Goal: Task Accomplishment & Management: Use online tool/utility

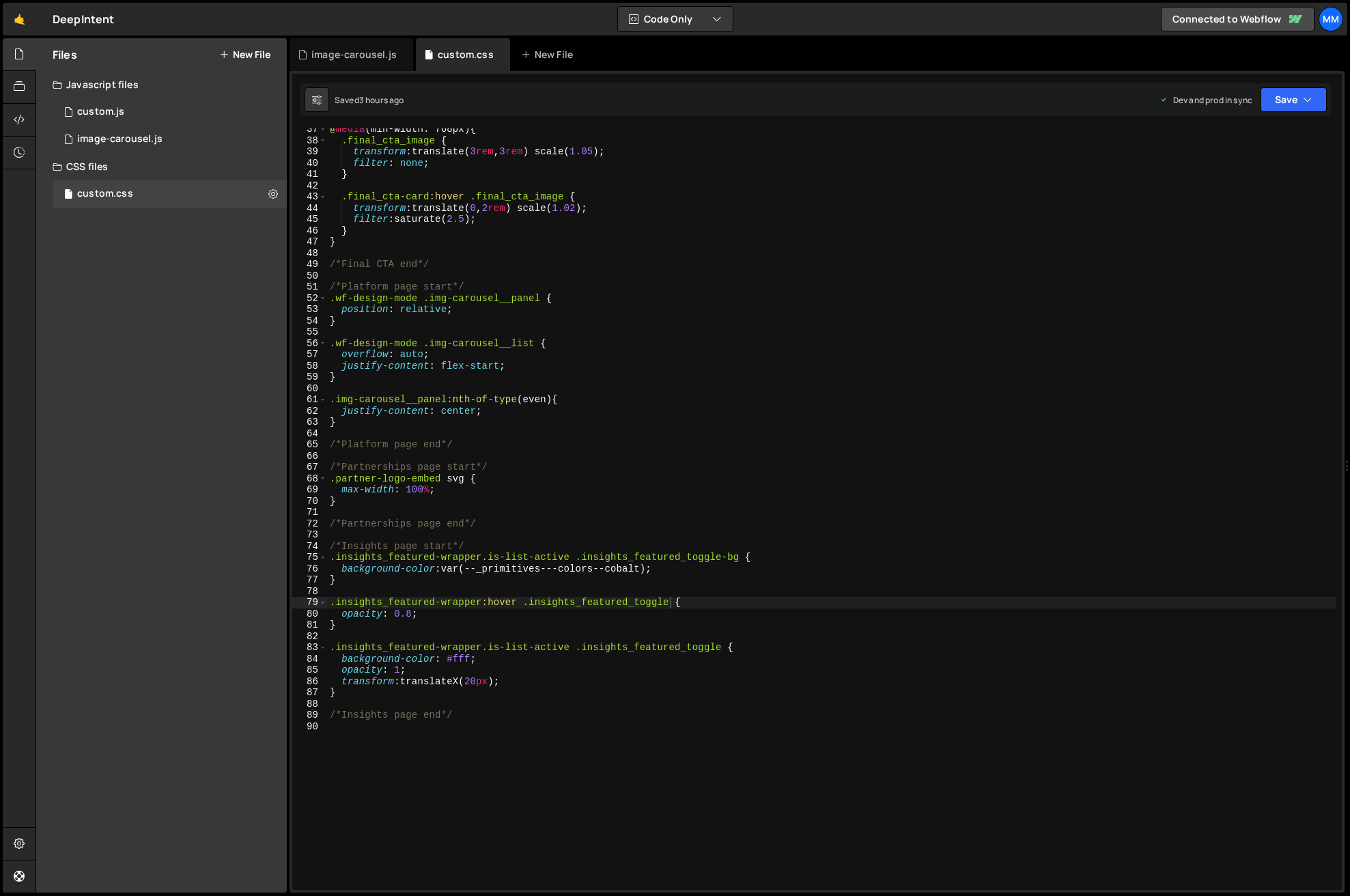
scroll to position [410, 0]
type textarea "}"
click at [373, 694] on div "@ media (min-width: 768px) { .final_cta_image { transform : translate( 3 rem , …" at bounding box center [832, 515] width 1009 height 784
type textarea "."
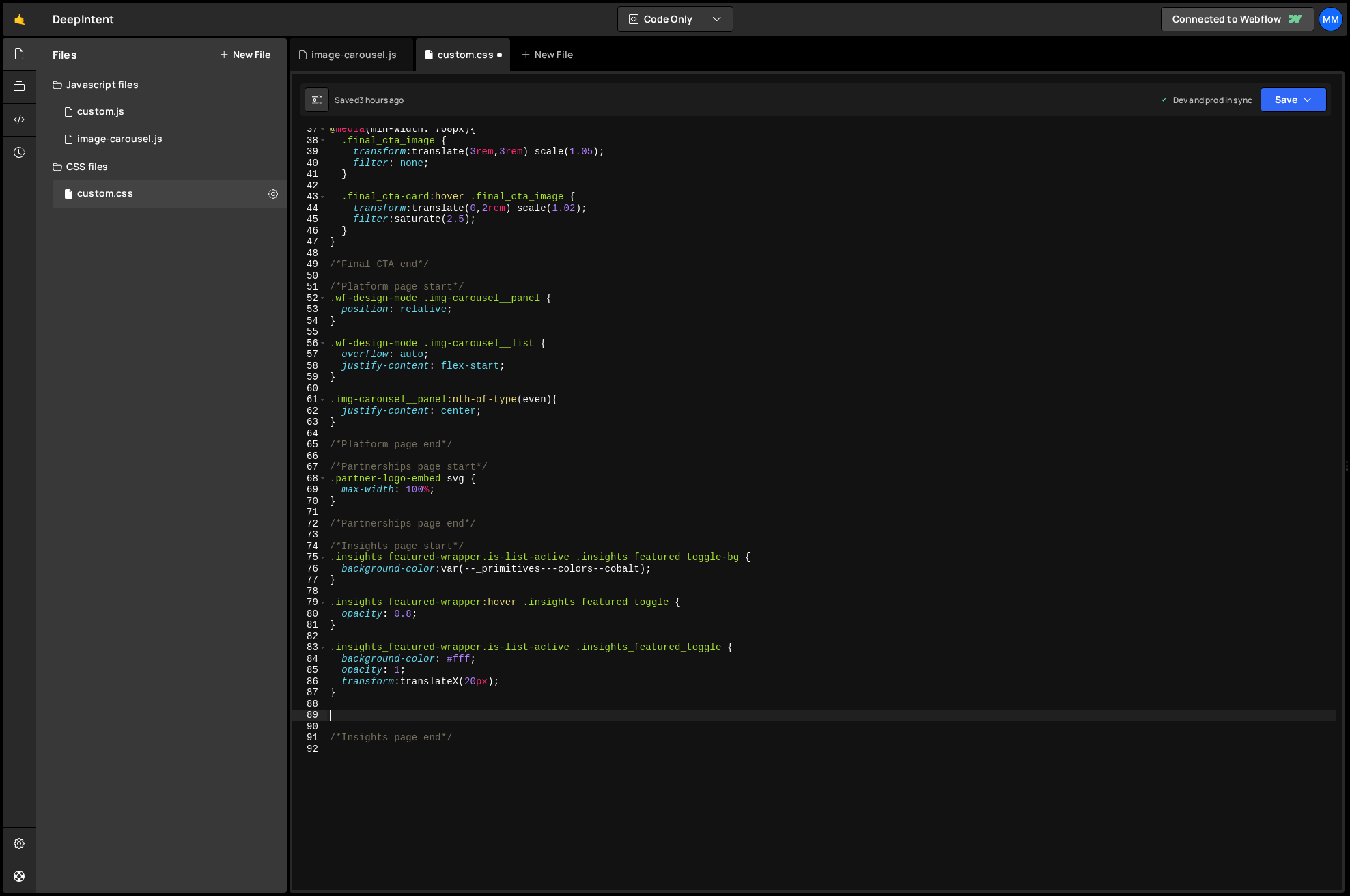
paste textarea ".insights_post-item_link"
paste textarea "insights_post-item_arrow"
type textarea ".insights_post-item_link:hover .insights_post-item_arrow{}"
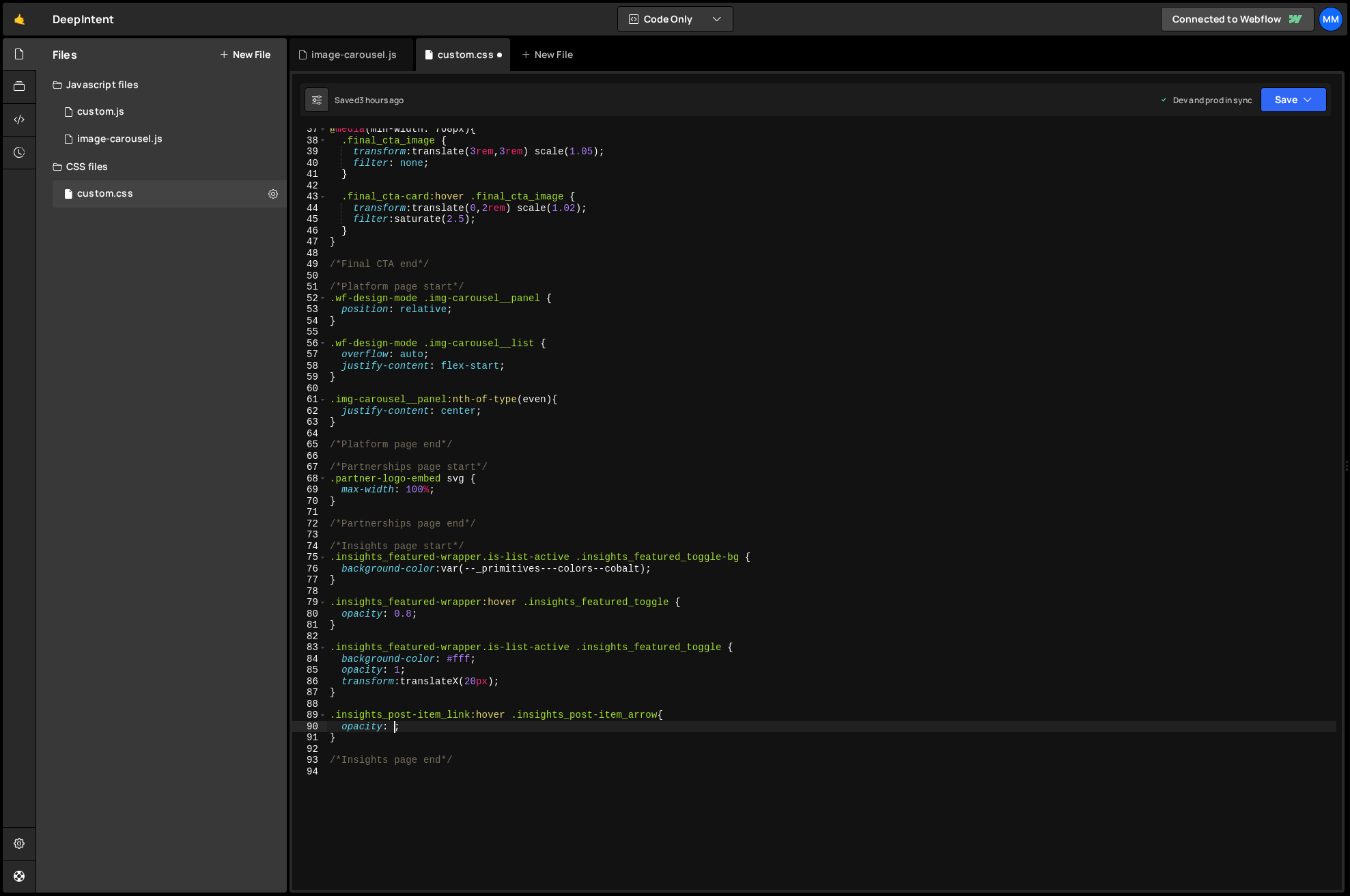
type textarea "opacity: 1;"
type textarea "transform: none;"
click at [599, 815] on div "@ media (min-width: 768px) { .final_cta_image { transform : translate( 3 rem , …" at bounding box center [832, 515] width 1009 height 784
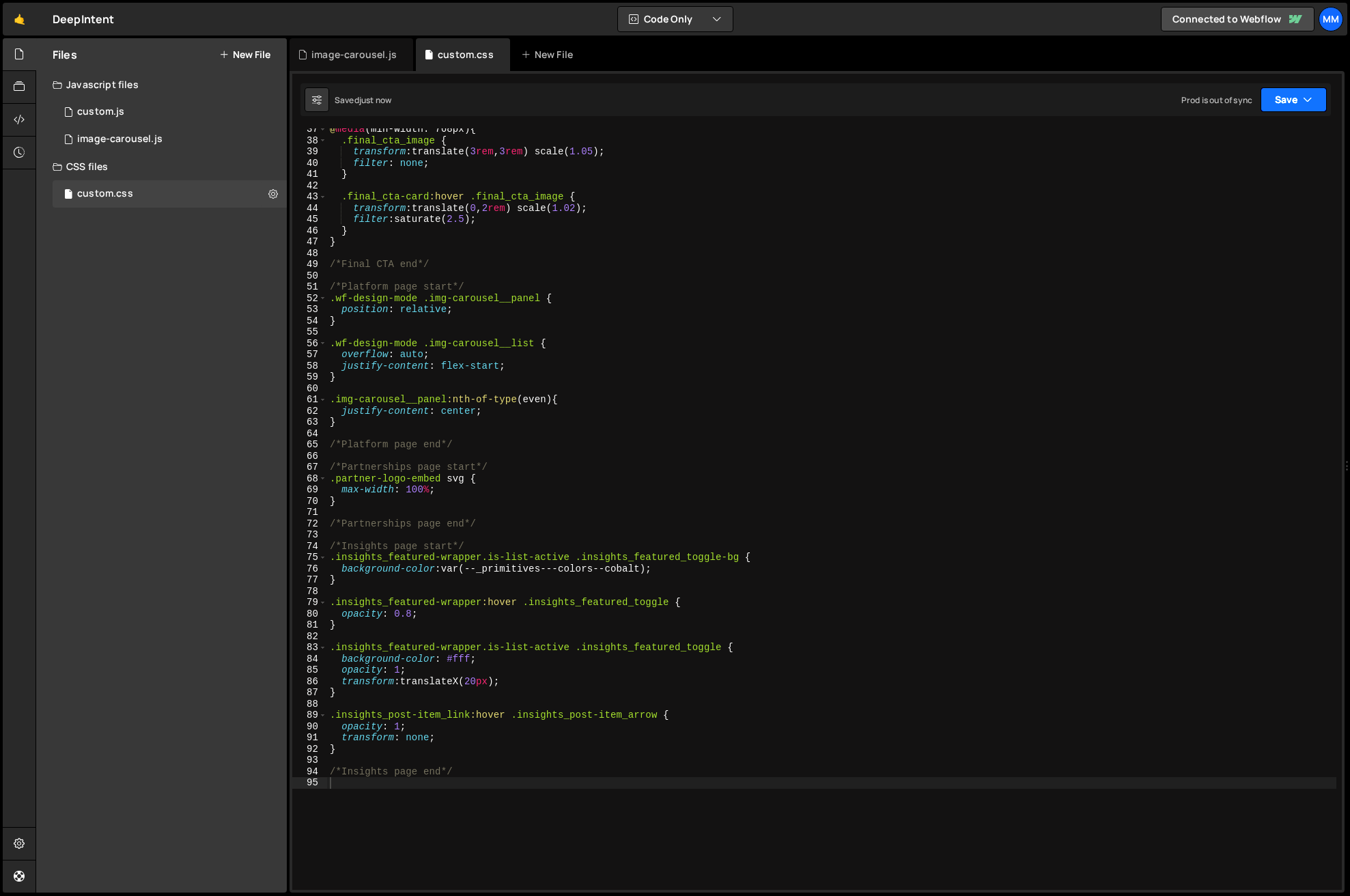
click at [1284, 101] on button "Save" at bounding box center [1294, 100] width 67 height 25
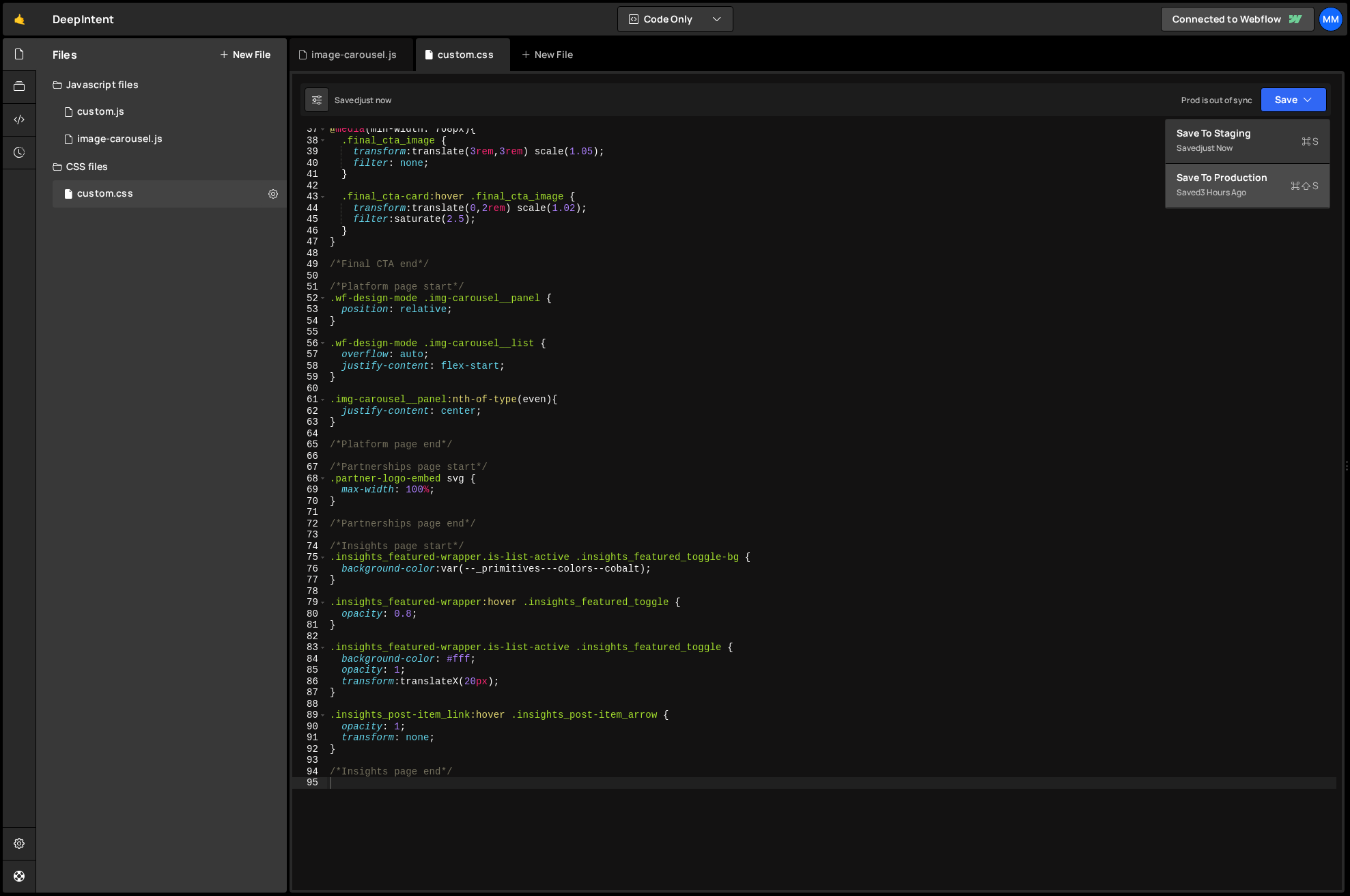
click at [1261, 183] on div "Save to Production S" at bounding box center [1248, 178] width 142 height 14
type textarea "}"
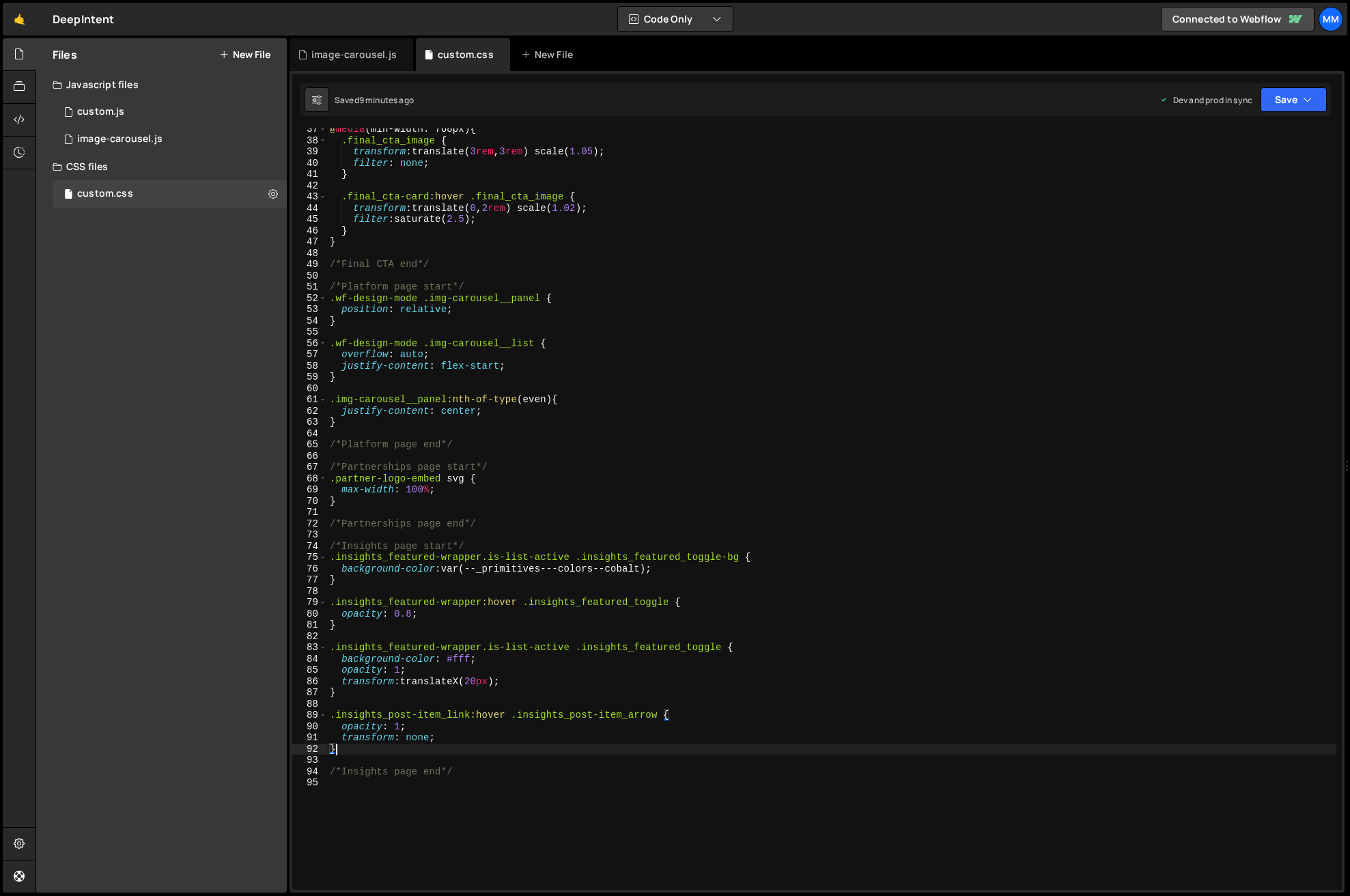
click at [367, 748] on div "@ media (min-width: 768px) { .final_cta_image { transform : translate( 3 rem , …" at bounding box center [832, 515] width 1009 height 784
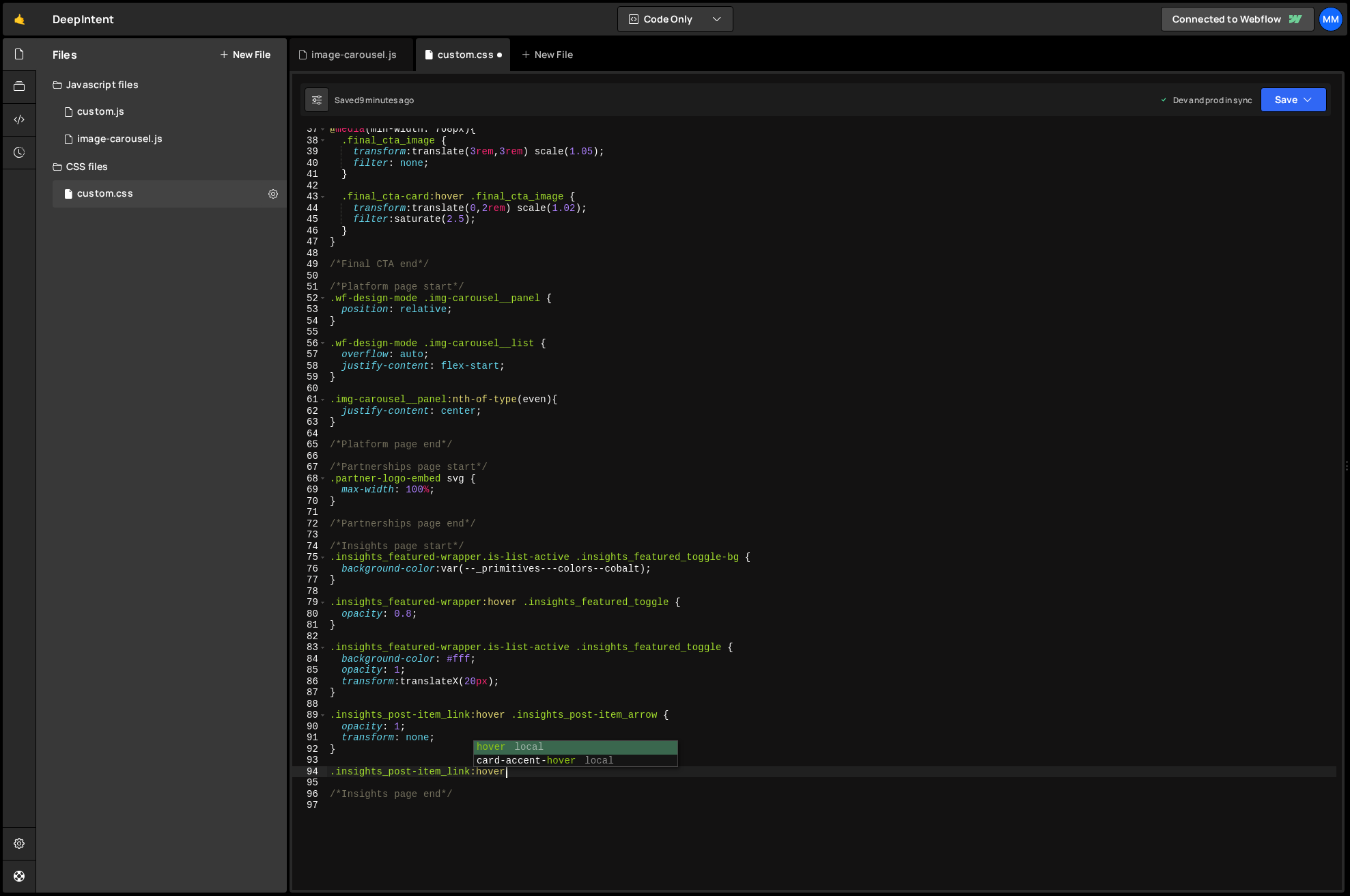
scroll to position [0, 12]
paste textarea ".insights_tag"
type textarea ".insights_post-item_link:hover .insights_tag{}"
type textarea "background-color: var(--_primitives---colors--cobalt);"
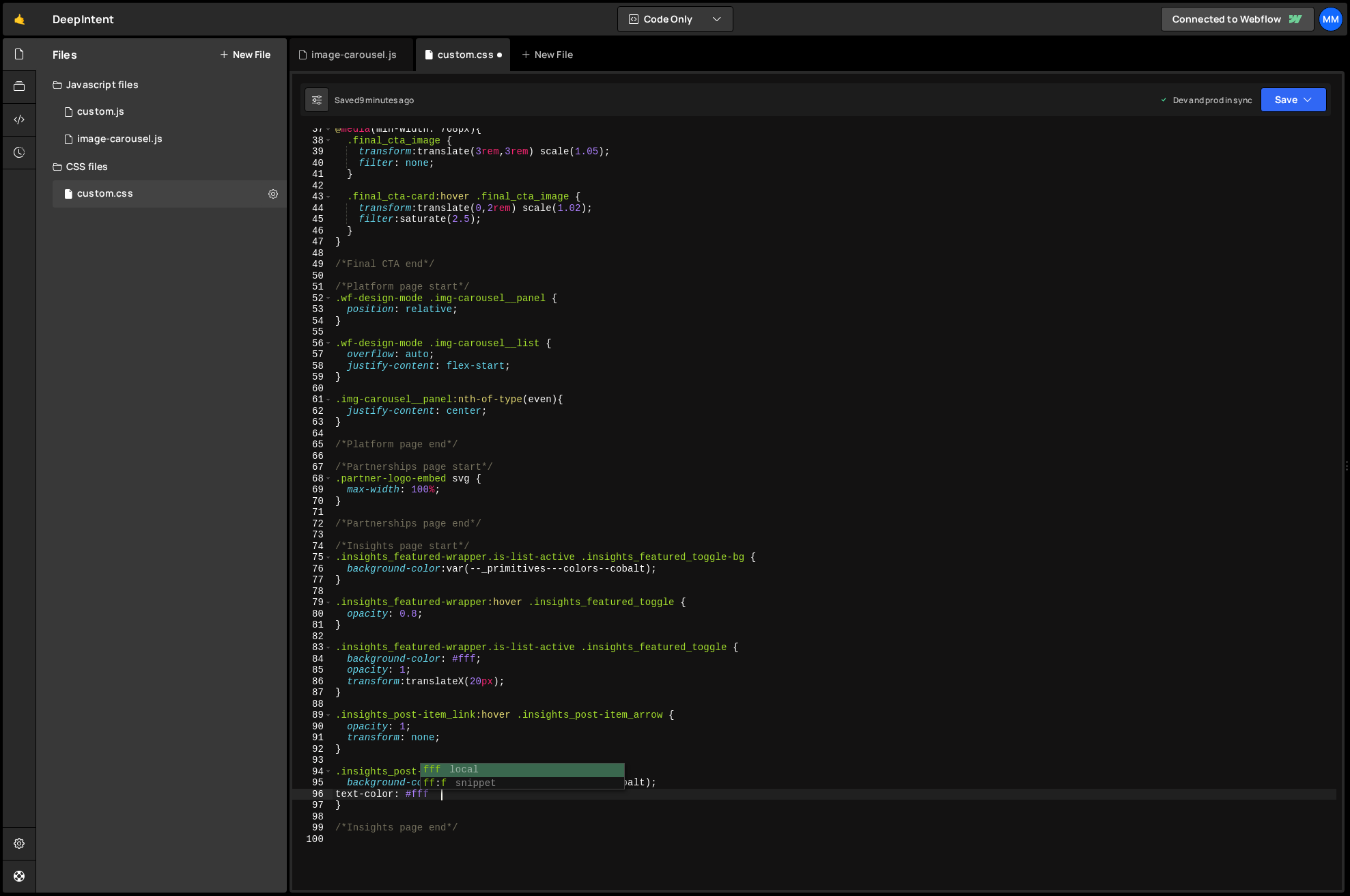
scroll to position [0, 7]
drag, startPoint x: 514, startPoint y: 770, endPoint x: 335, endPoint y: 771, distance: 179.0
click at [335, 771] on div "@ media (min-width: 768px) { .final_cta_image { transform : translate( 3 rem , …" at bounding box center [834, 515] width 1003 height 784
click at [349, 805] on div "@ media (min-width: 768px) { .final_cta_image { transform : translate( 3 rem , …" at bounding box center [834, 515] width 1003 height 784
type textarea "}"
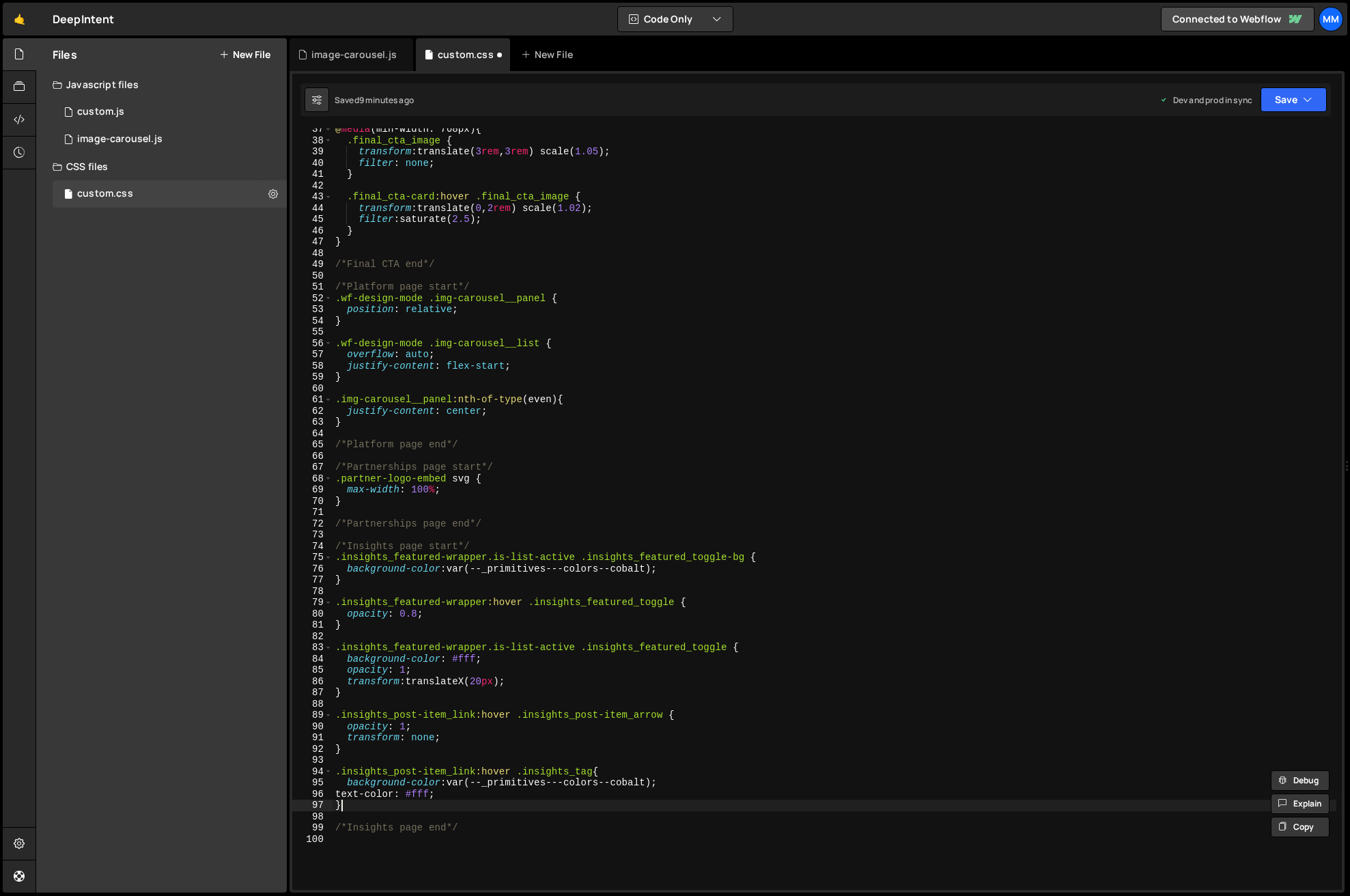
scroll to position [0, 0]
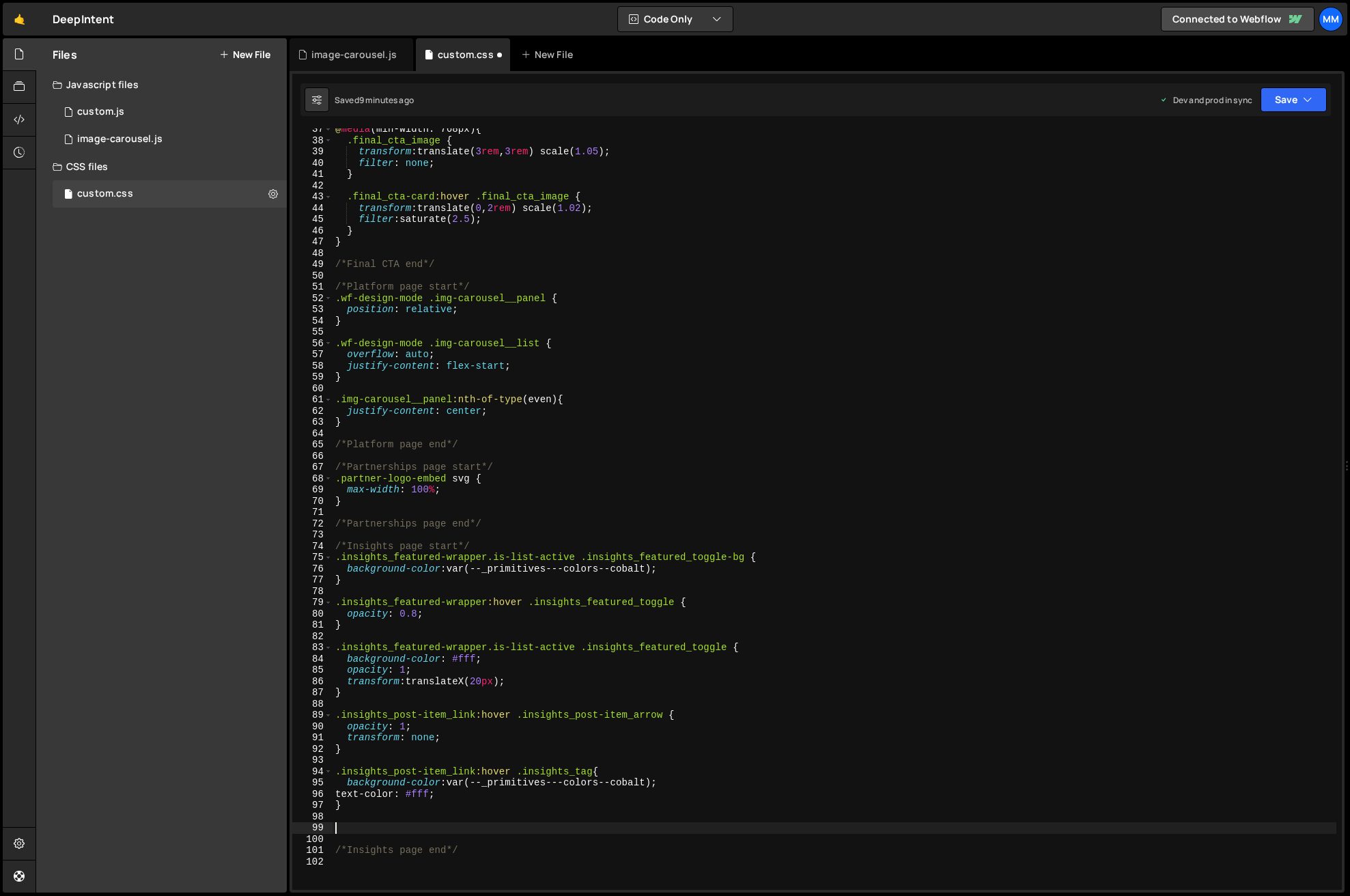
paste textarea ".insights_post-item_link:hover"
type textarea ".insights_post-item_link:hover{}"
click at [410, 838] on div "@ media (min-width: 768px) { .final_cta_image { transform : translate( 3 rem , …" at bounding box center [834, 515] width 1003 height 784
click at [513, 829] on div "@ media (min-width: 768px) { .final_cta_image { transform : translate( 3 rem , …" at bounding box center [834, 515] width 1003 height 784
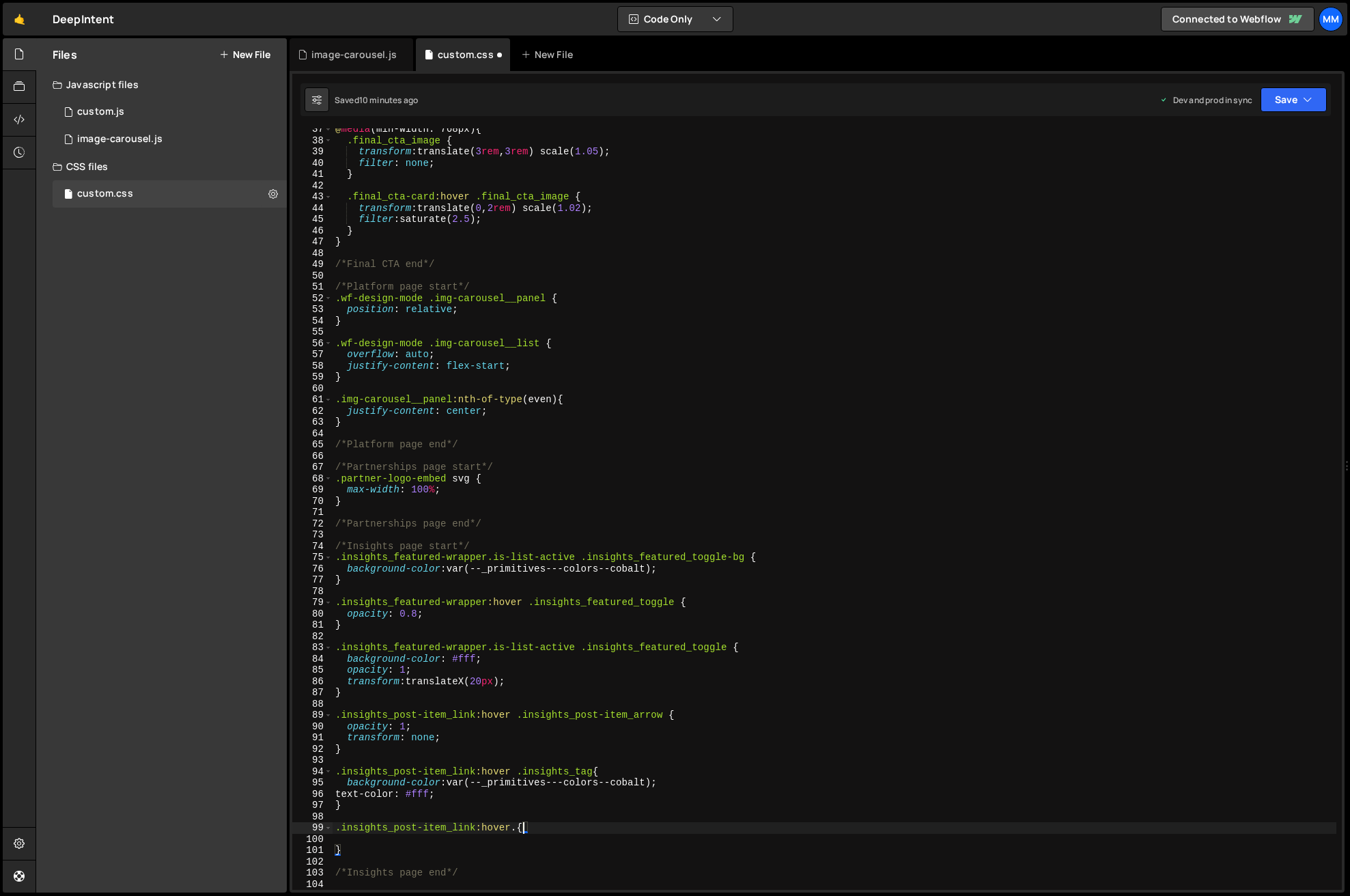
paste textarea "insights_tag-text"
type textarea ".insights_post-item_link:hover .insights_tag-text{"
click at [464, 825] on div "@ media (min-width: 768px) { .final_cta_image { transform : translate( 3 rem , …" at bounding box center [834, 515] width 1003 height 784
click at [453, 840] on div "@ media (min-width: 768px) { .final_cta_image { transform : translate( 3 rem , …" at bounding box center [834, 515] width 1003 height 784
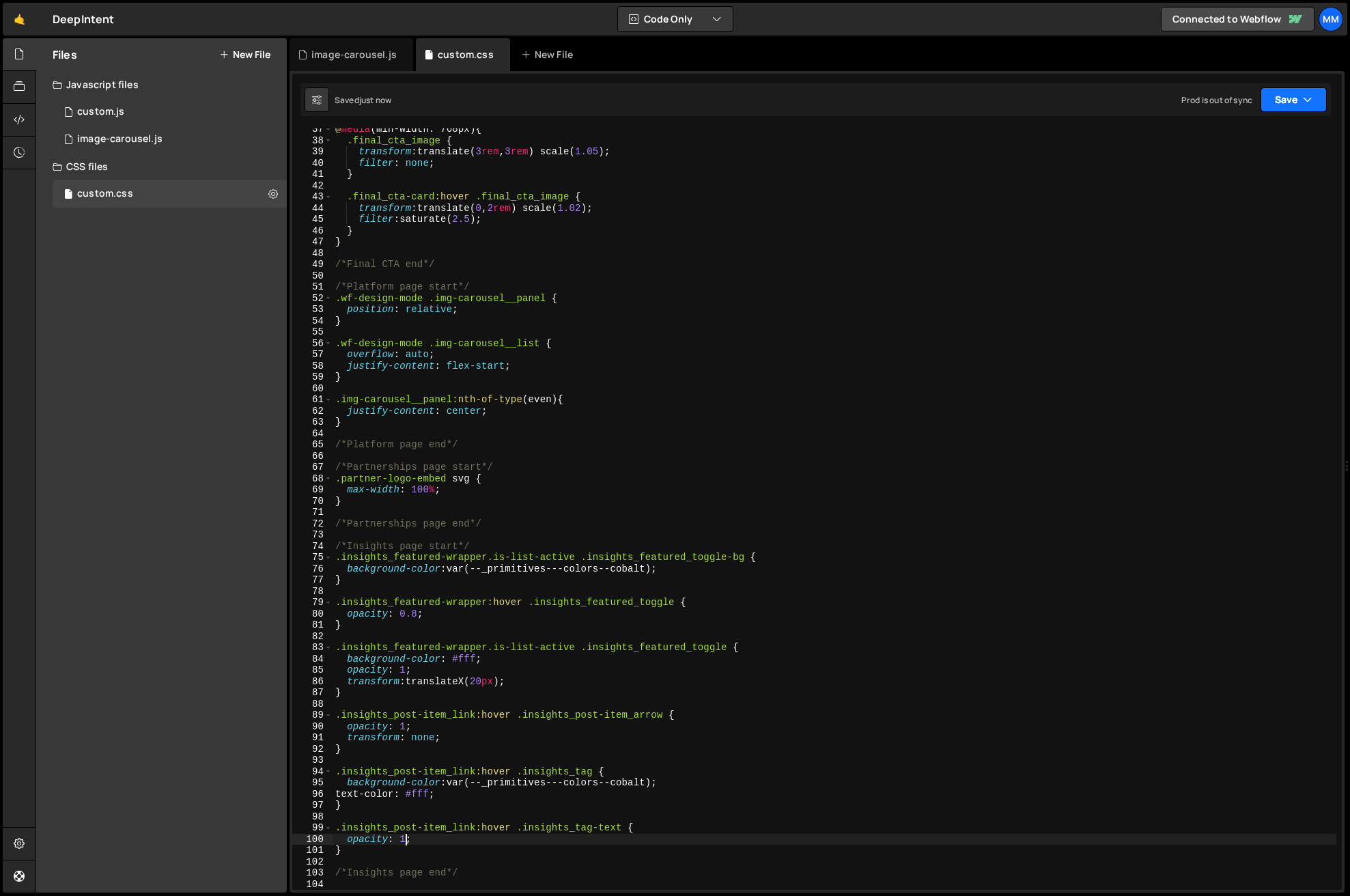
click at [1284, 105] on button "Save" at bounding box center [1294, 100] width 67 height 25
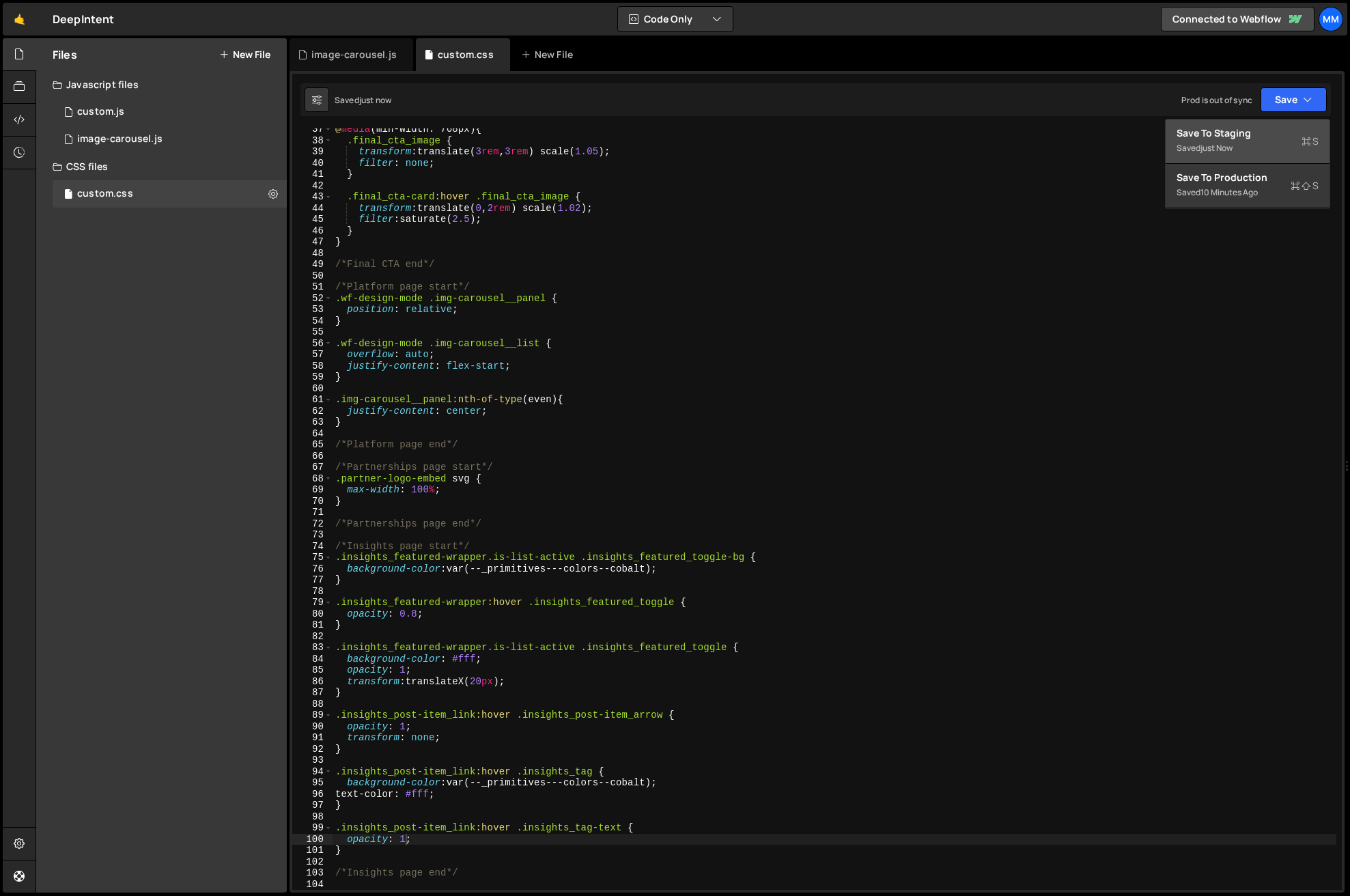
click at [1217, 131] on div "Save to Staging S" at bounding box center [1248, 133] width 142 height 14
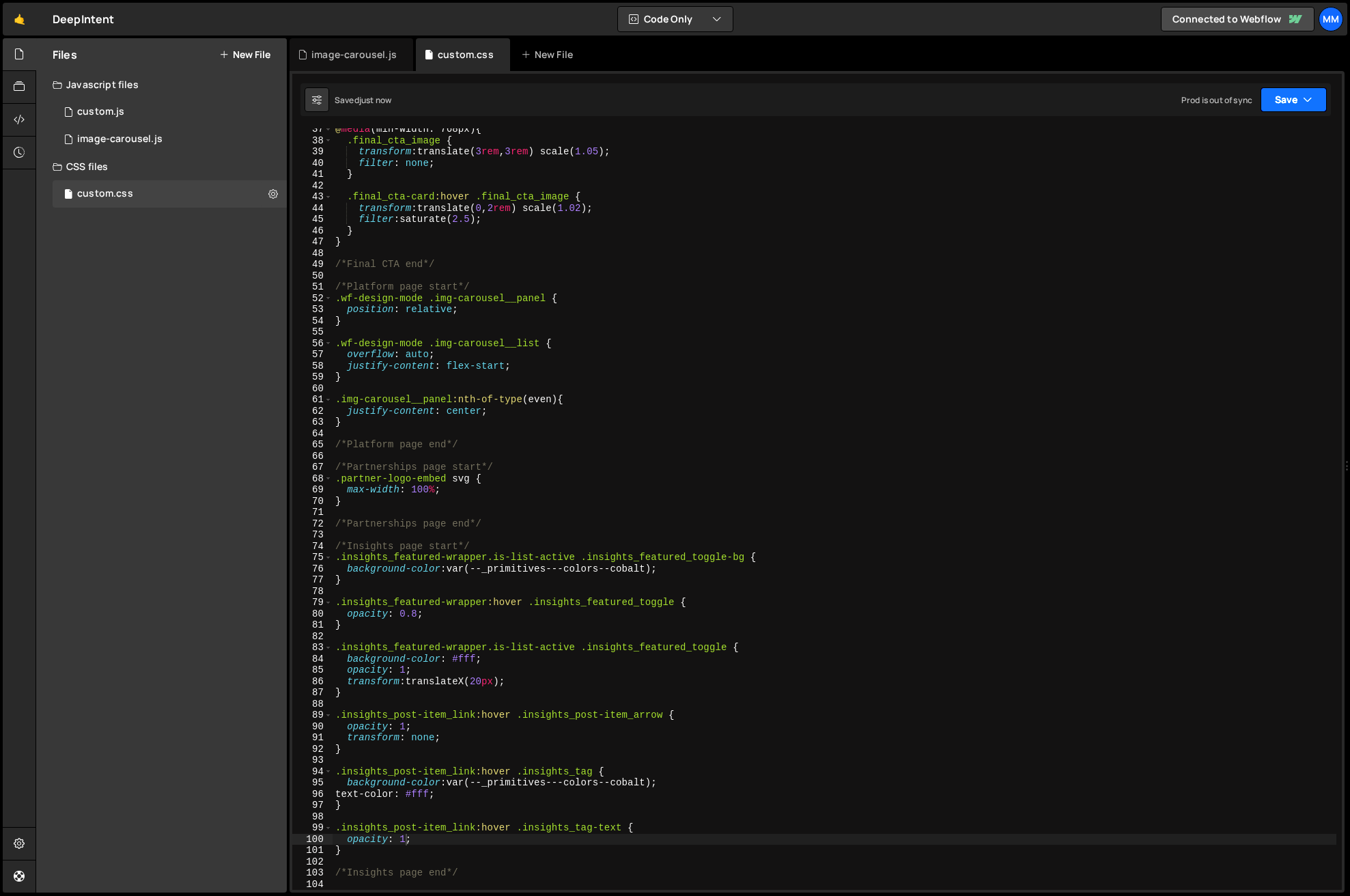
click at [1296, 101] on button "Save" at bounding box center [1294, 100] width 67 height 25
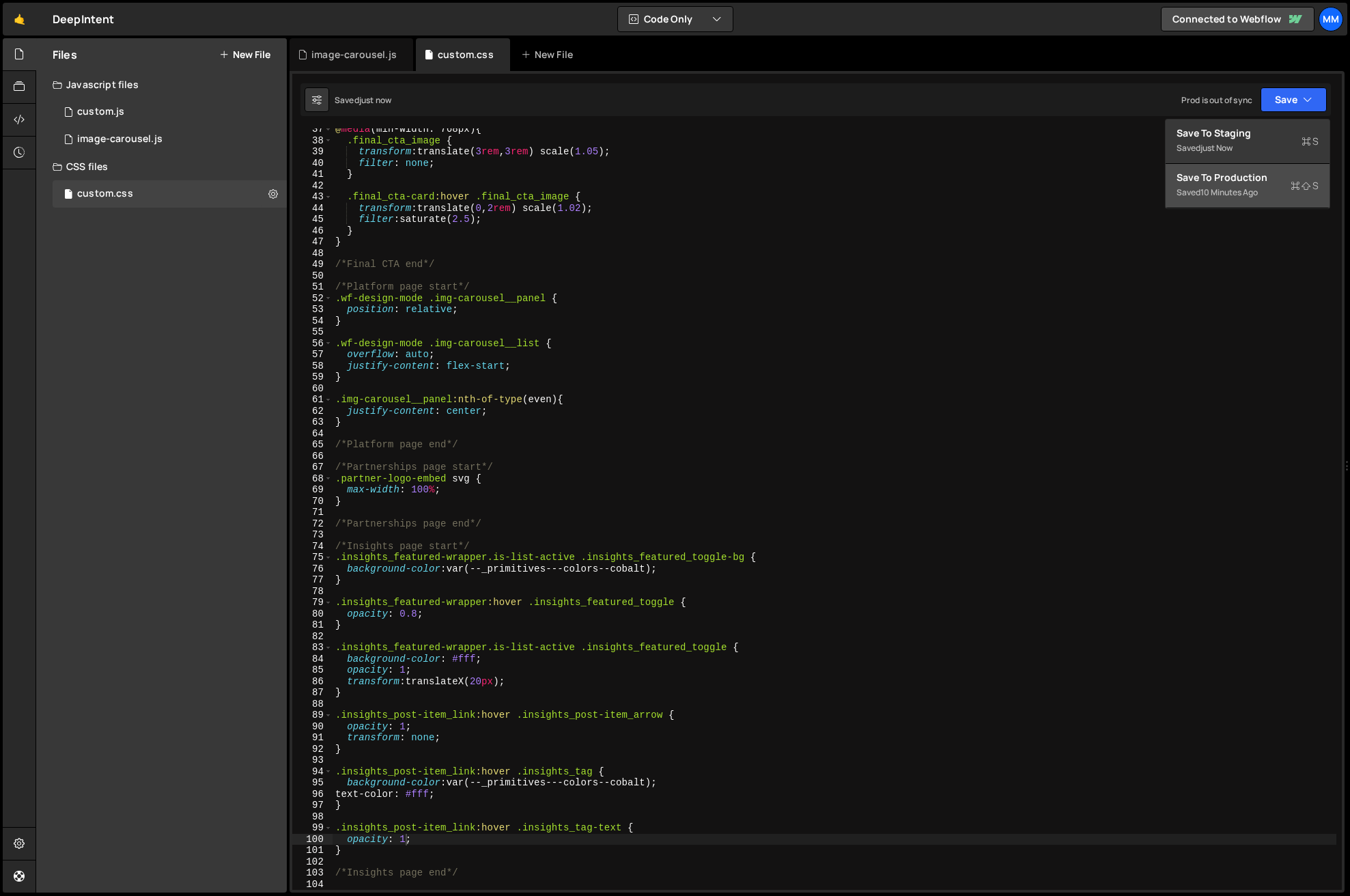
click at [1249, 188] on div "10 minutes ago" at bounding box center [1229, 192] width 57 height 12
click at [359, 795] on div "@ media (min-width: 768px) { .final_cta_image { transform : translate( 3 rem , …" at bounding box center [834, 515] width 1003 height 784
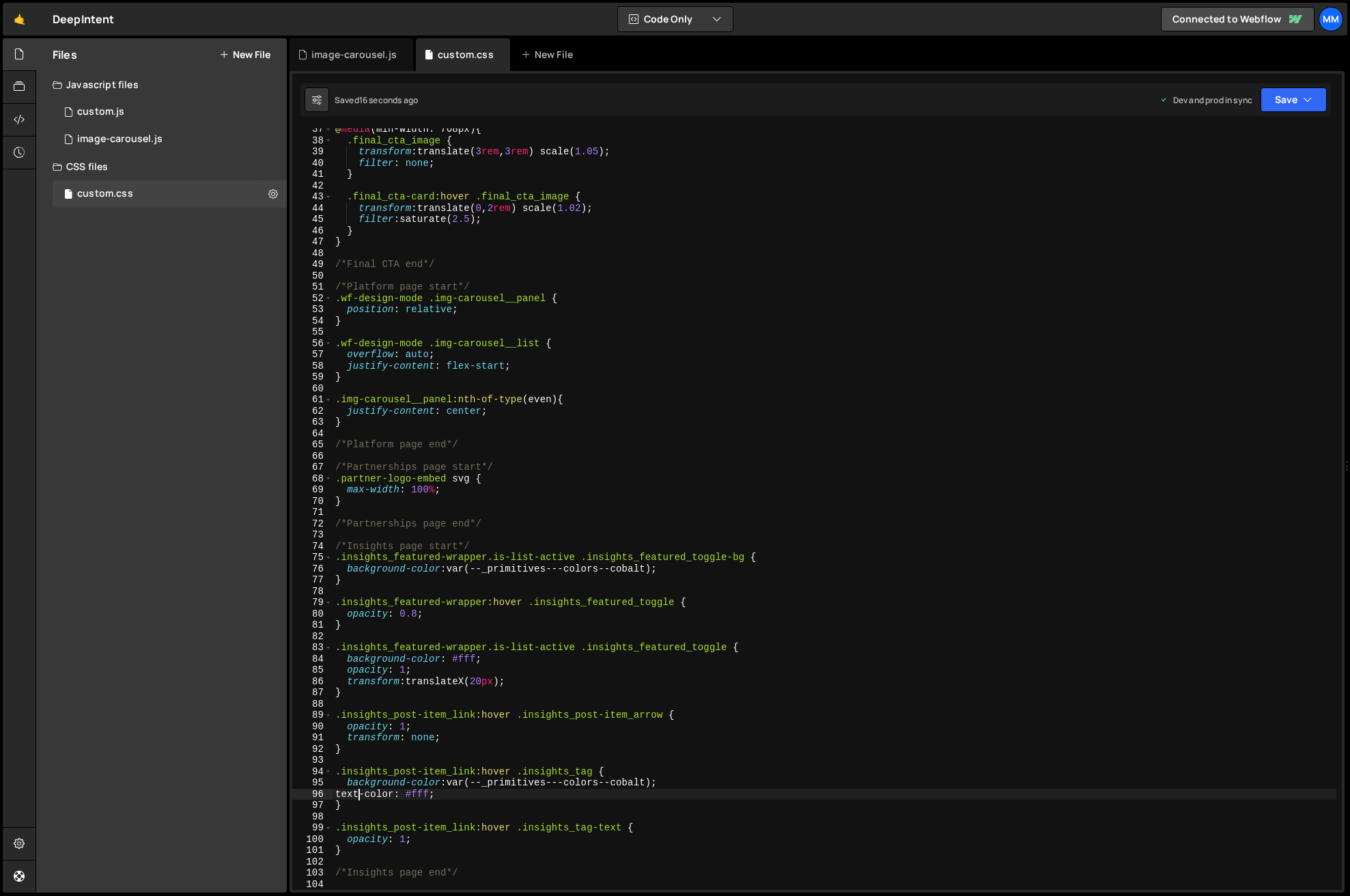
click at [359, 795] on div "@ media (min-width: 768px) { .final_cta_image { transform : translate( 3 rem , …" at bounding box center [834, 515] width 1003 height 784
click at [1309, 107] on button "Save" at bounding box center [1294, 100] width 67 height 25
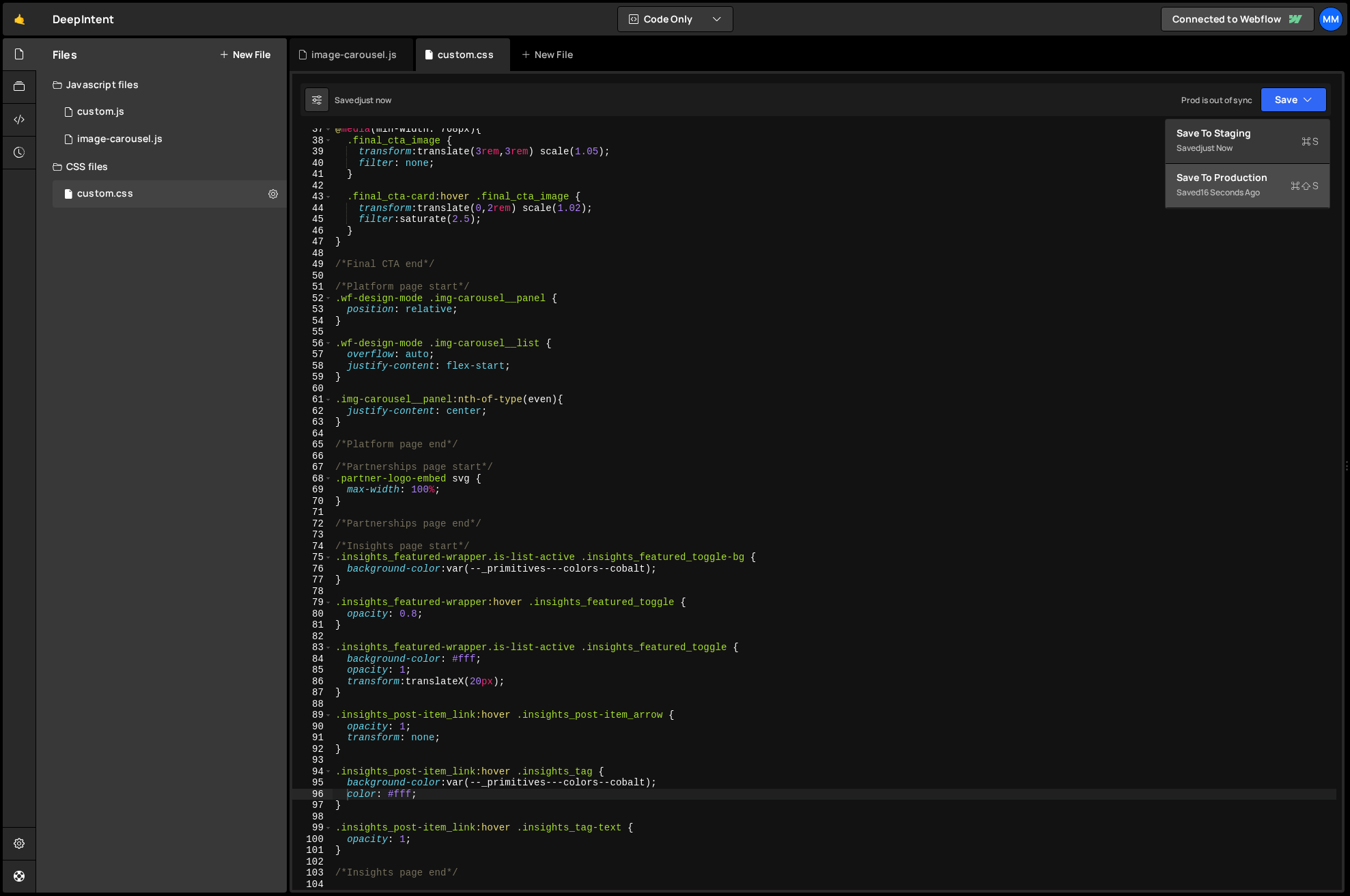
click at [1254, 190] on div "16 seconds ago" at bounding box center [1230, 192] width 60 height 12
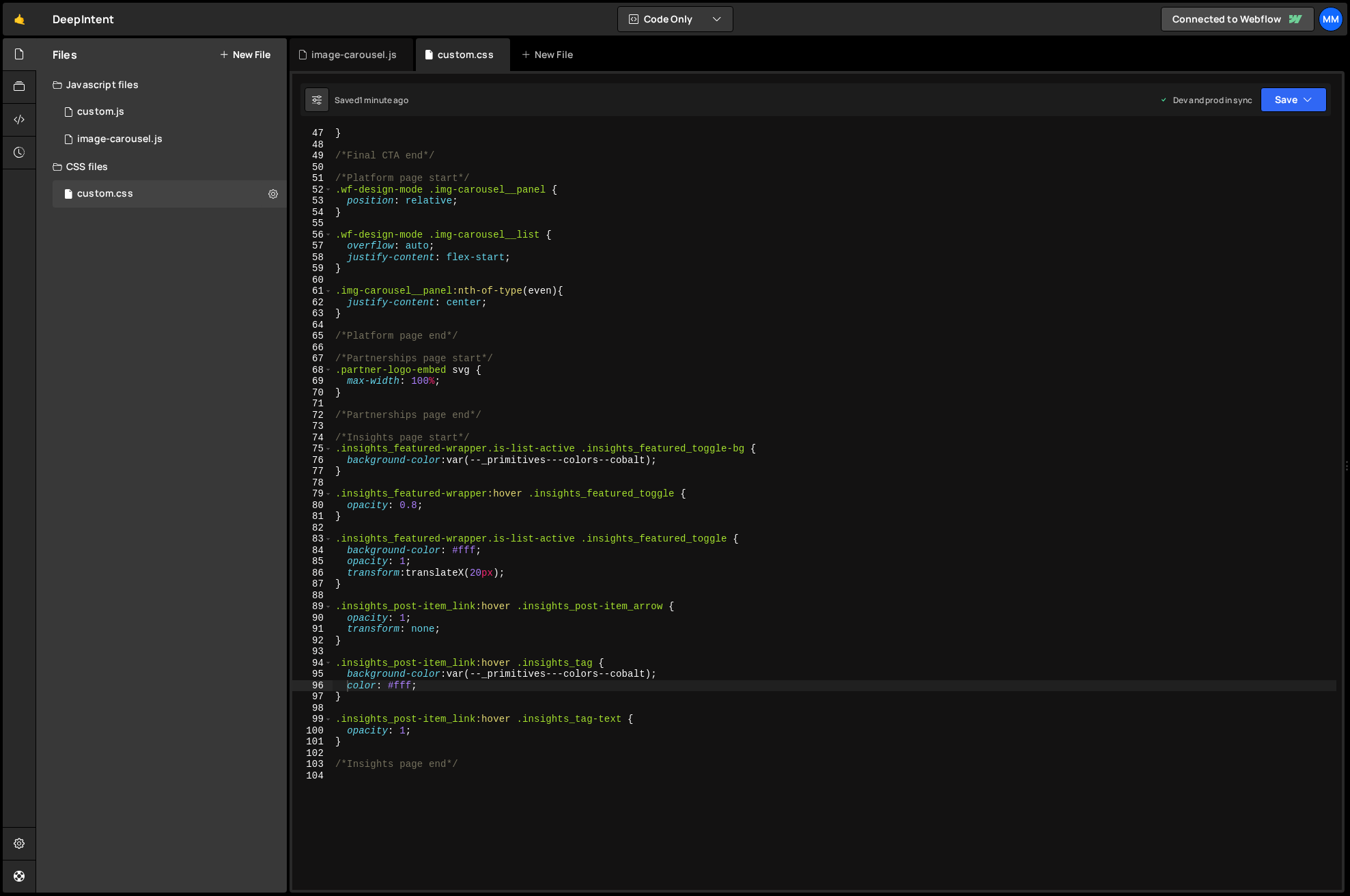
scroll to position [526, 0]
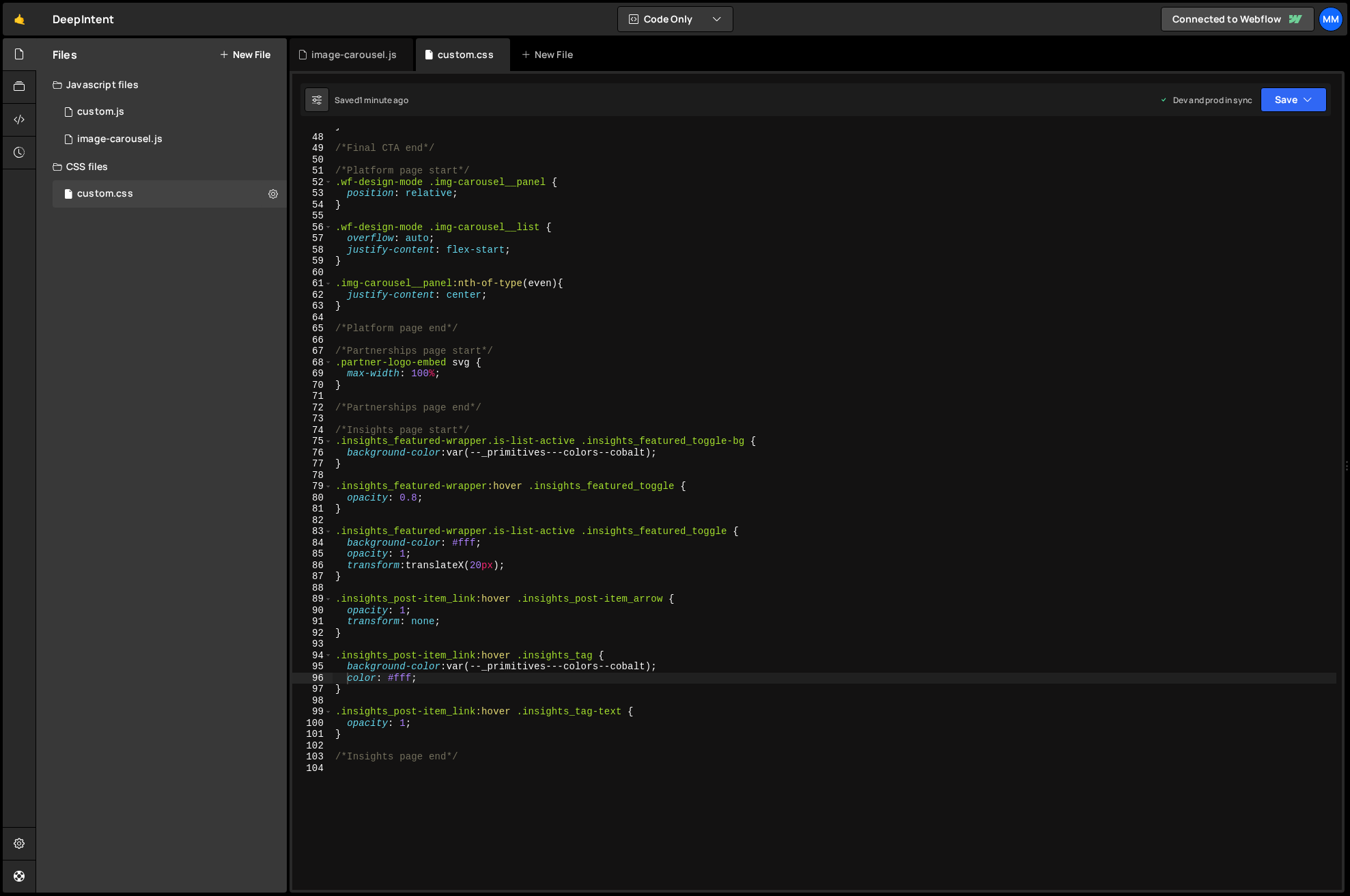
type textarea "transform: none;"
click at [479, 621] on div "} /*Final CTA end*/ /*Platform page start*/ .wf-design-mode .img-carousel__pane…" at bounding box center [834, 511] width 1003 height 784
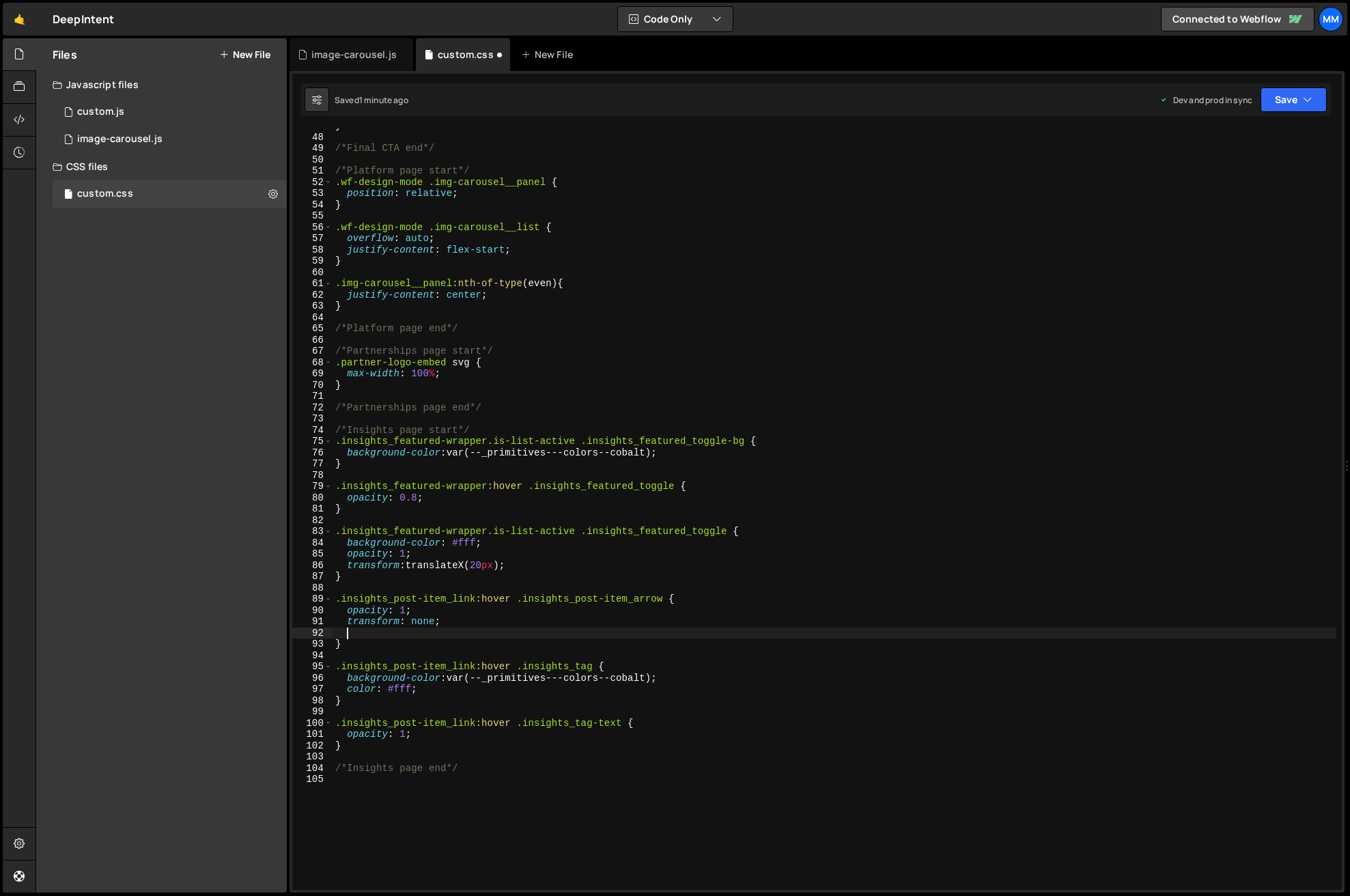
type textarea "f"
click at [1297, 99] on button "Save" at bounding box center [1294, 100] width 67 height 25
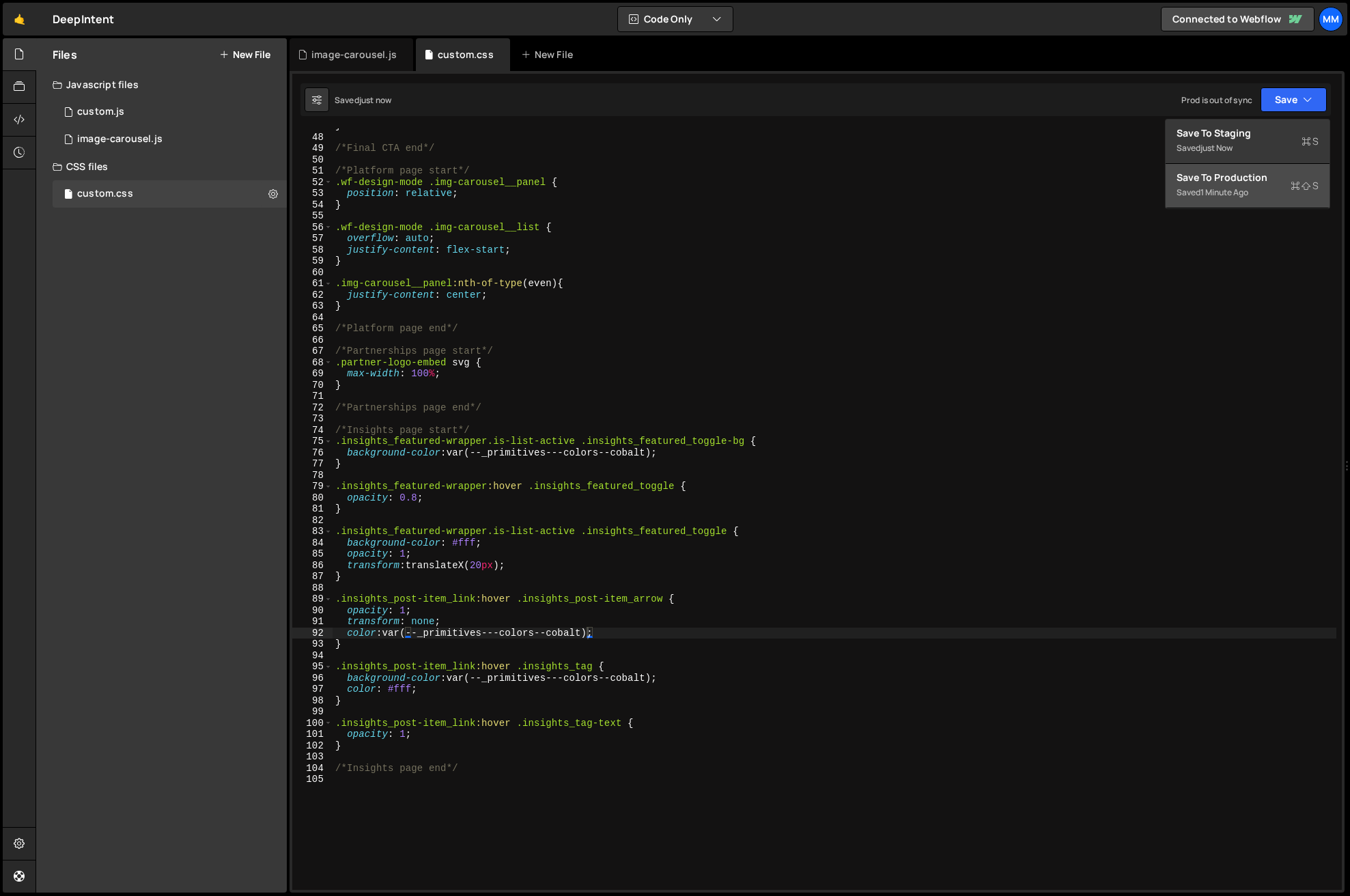
click at [1258, 180] on div "Save to Production S" at bounding box center [1248, 178] width 142 height 14
click at [477, 681] on div "} /*Final CTA end*/ /*Platform page start*/ .wf-design-mode .img-carousel__pane…" at bounding box center [834, 511] width 1003 height 784
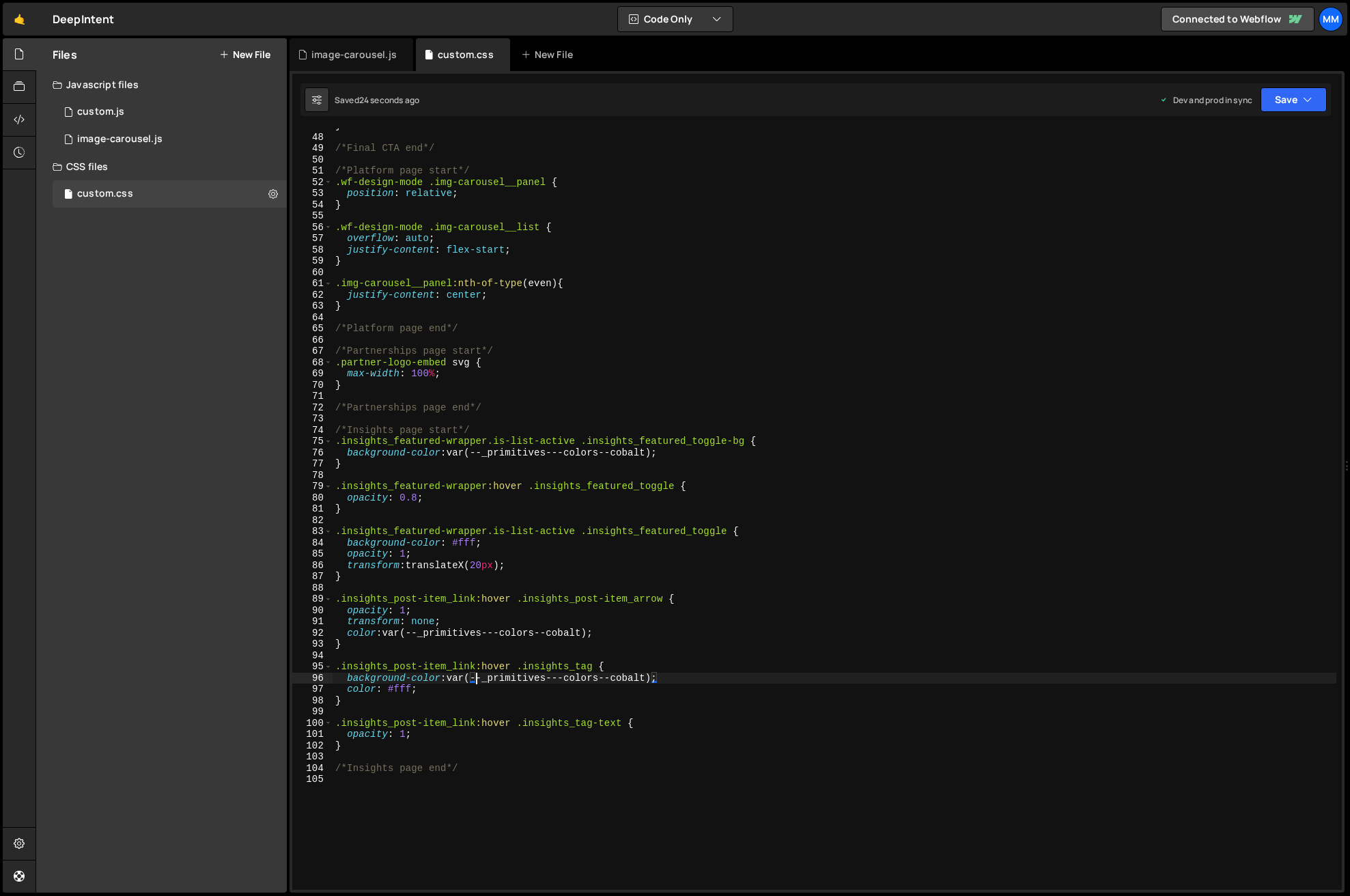
click at [477, 681] on div "} /*Final CTA end*/ /*Platform page start*/ .wf-design-mode .img-carousel__pane…" at bounding box center [834, 511] width 1003 height 784
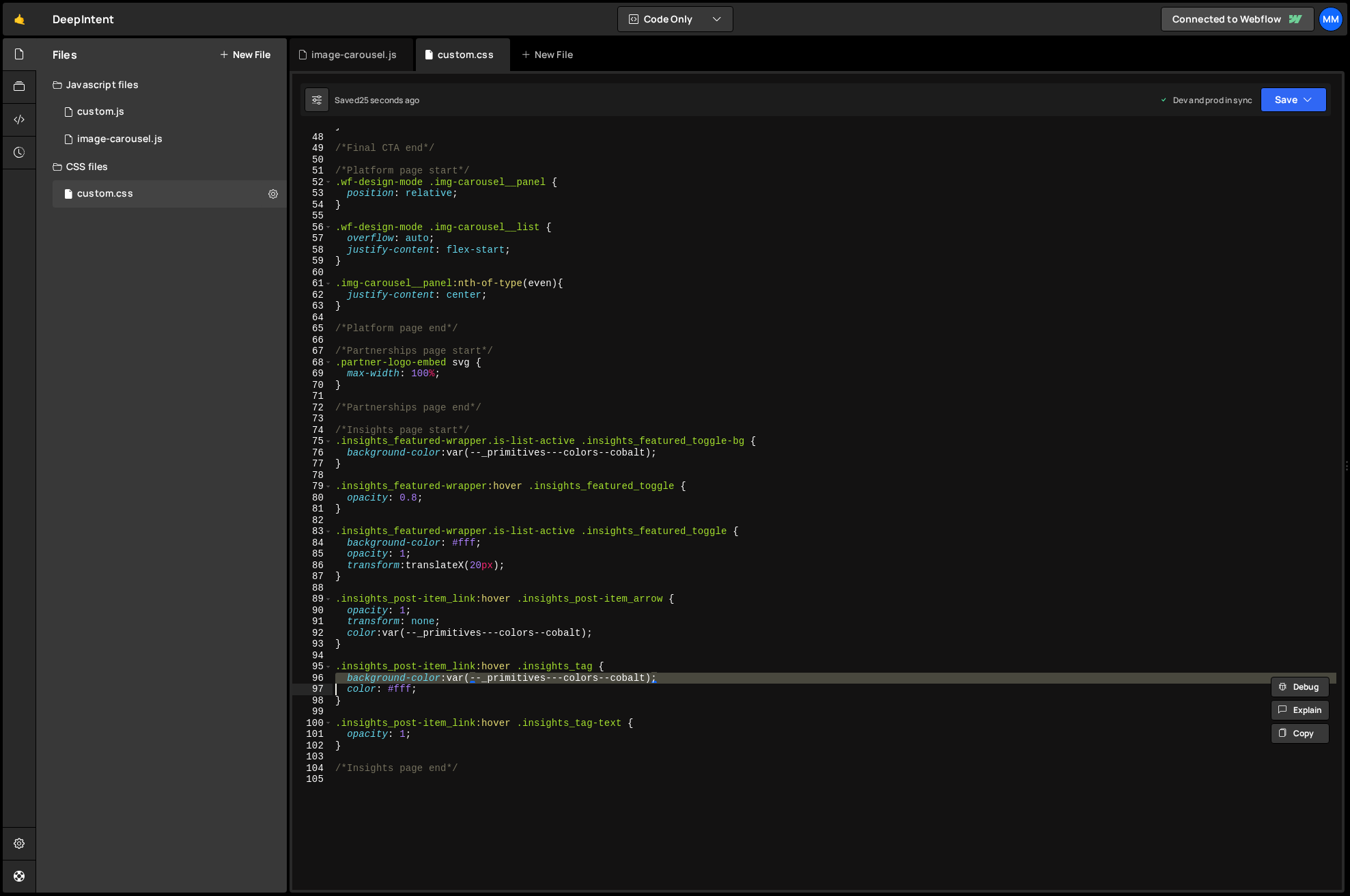
click at [477, 681] on div "} /*Final CTA end*/ /*Platform page start*/ .wf-design-mode .img-carousel__pane…" at bounding box center [834, 511] width 1003 height 784
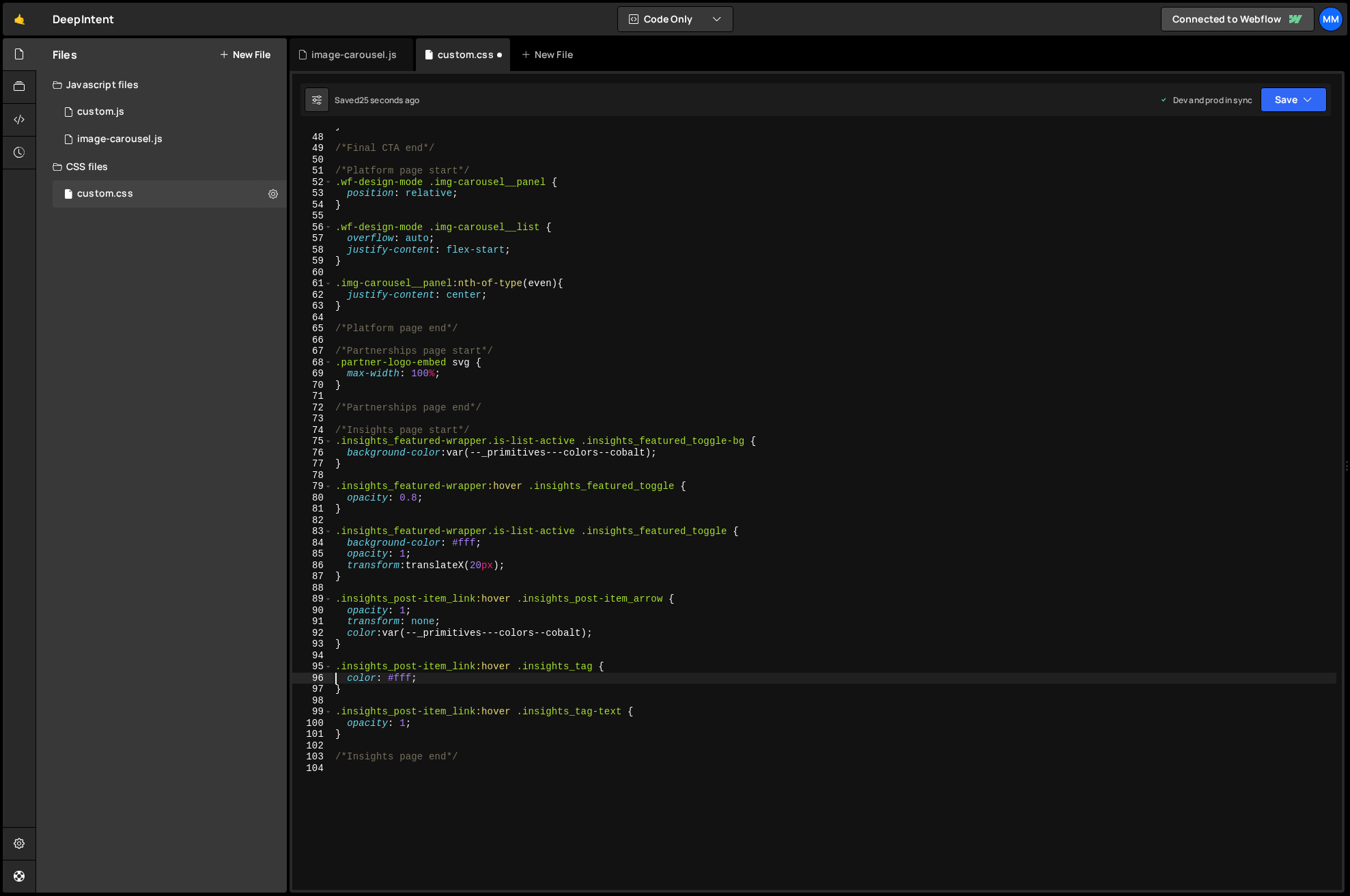
scroll to position [0, 5]
click at [1277, 97] on button "Save" at bounding box center [1294, 100] width 67 height 25
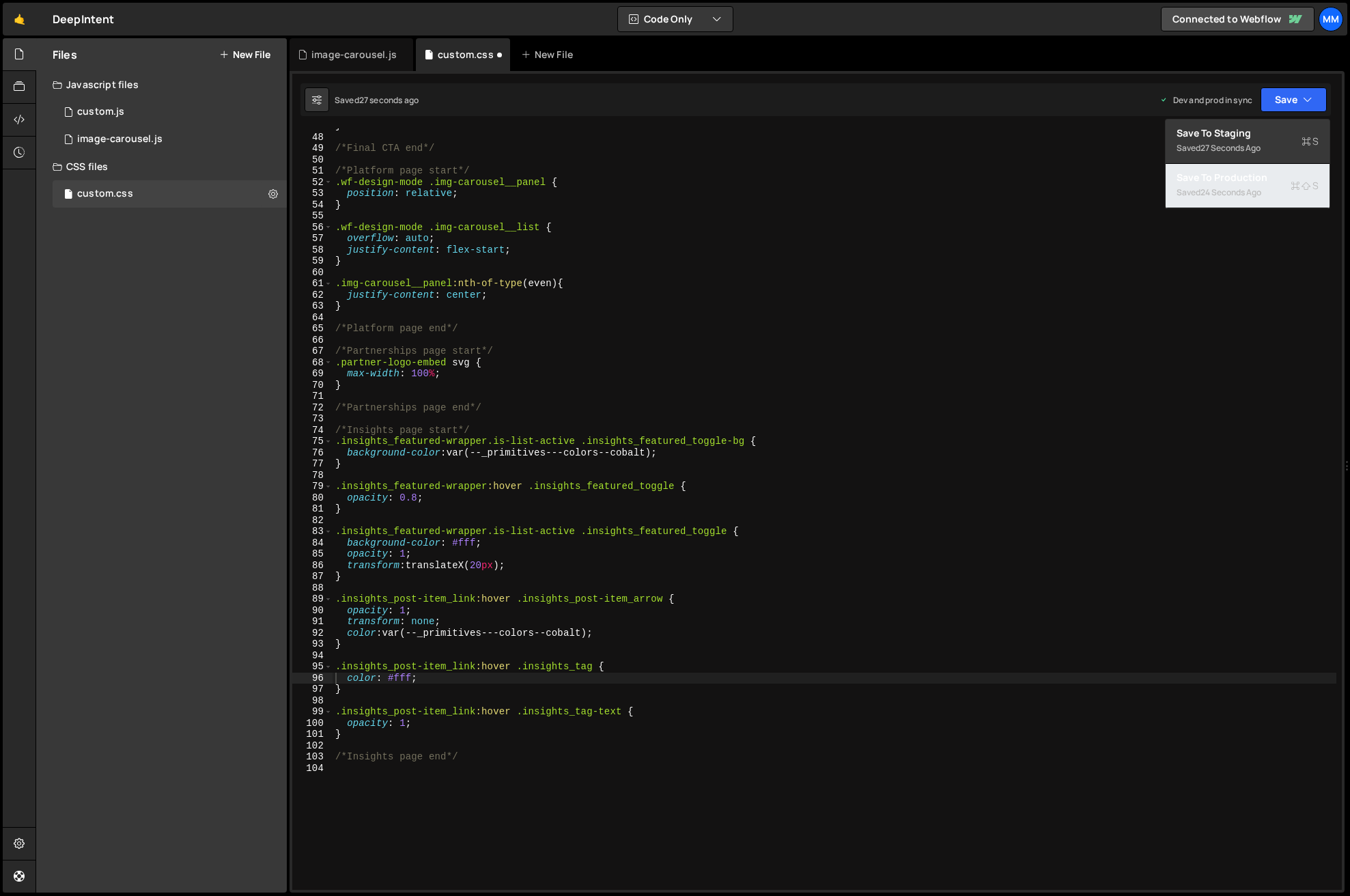
click at [1257, 185] on div "Saved 24 seconds ago" at bounding box center [1248, 192] width 142 height 16
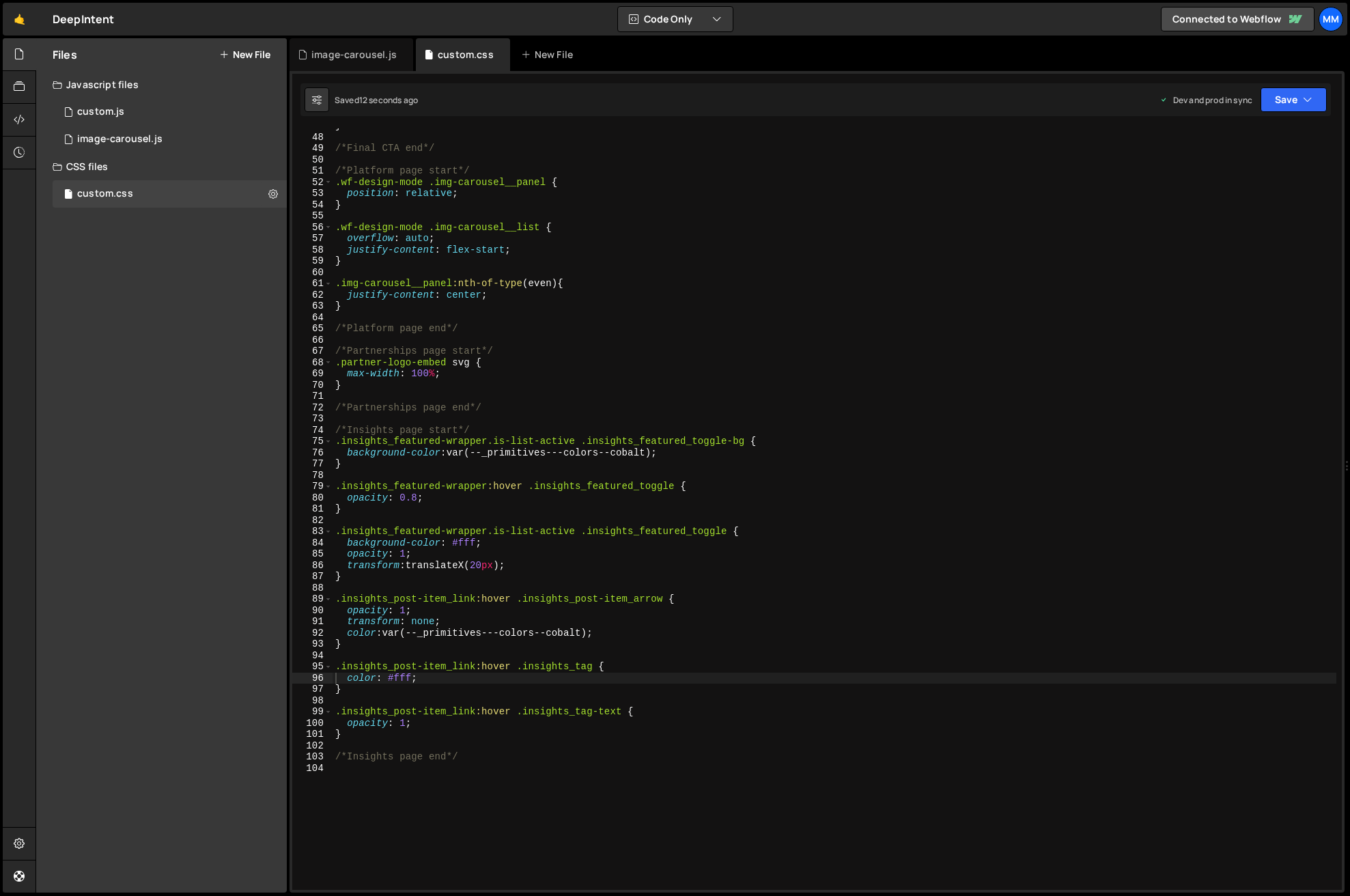
type textarea ".insights_post-item_link:hover .insights_tag {"
click at [654, 666] on div "} /*Final CTA end*/ /*Platform page start*/ .wf-design-mode .img-carousel__pane…" at bounding box center [834, 511] width 1003 height 784
type textarea "v"
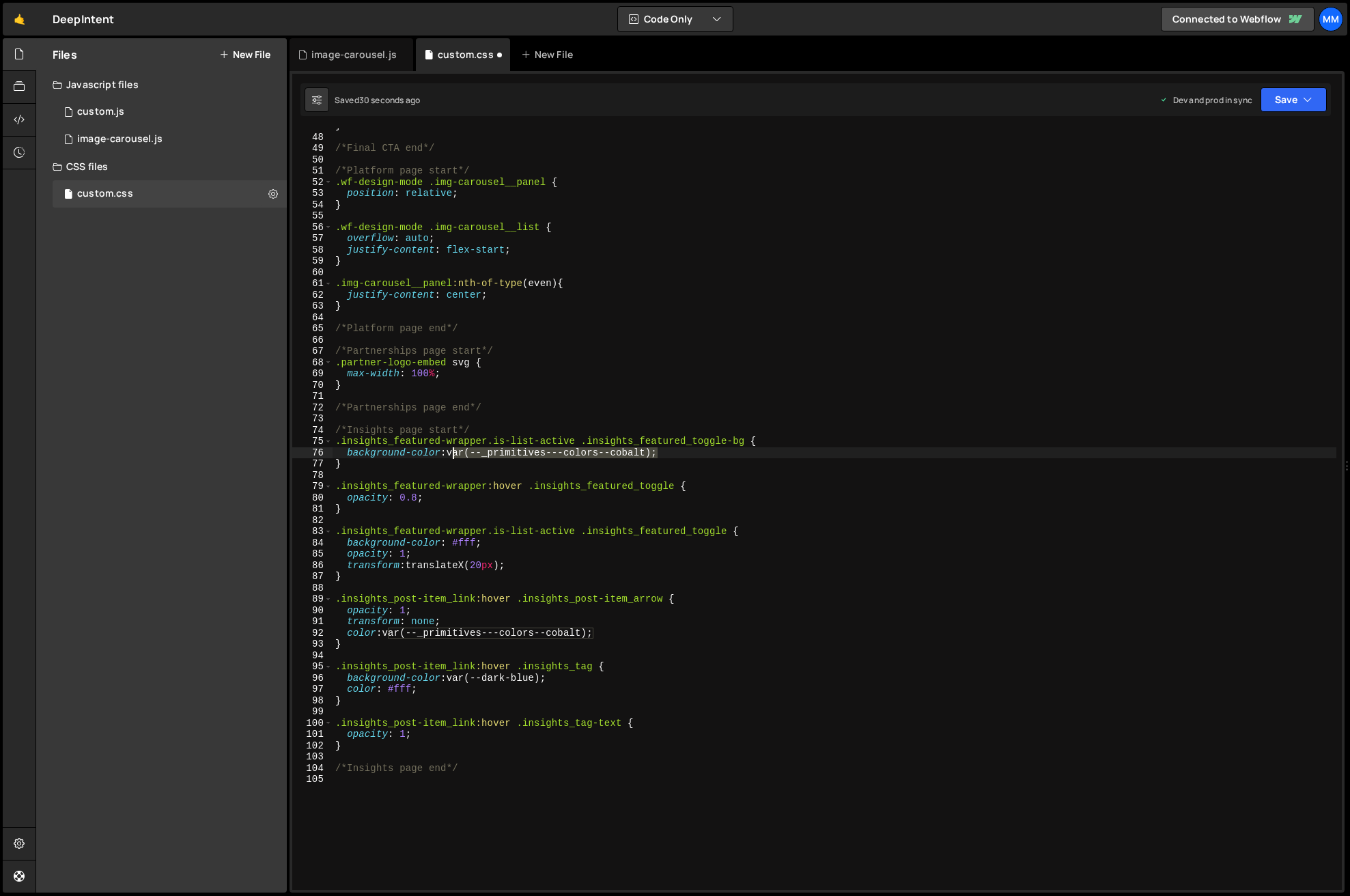
drag, startPoint x: 660, startPoint y: 453, endPoint x: 453, endPoint y: 457, distance: 207.0
click at [453, 457] on div "} /*Final CTA end*/ /*Platform page start*/ .wf-design-mode .img-carousel__pane…" at bounding box center [834, 511] width 1003 height 784
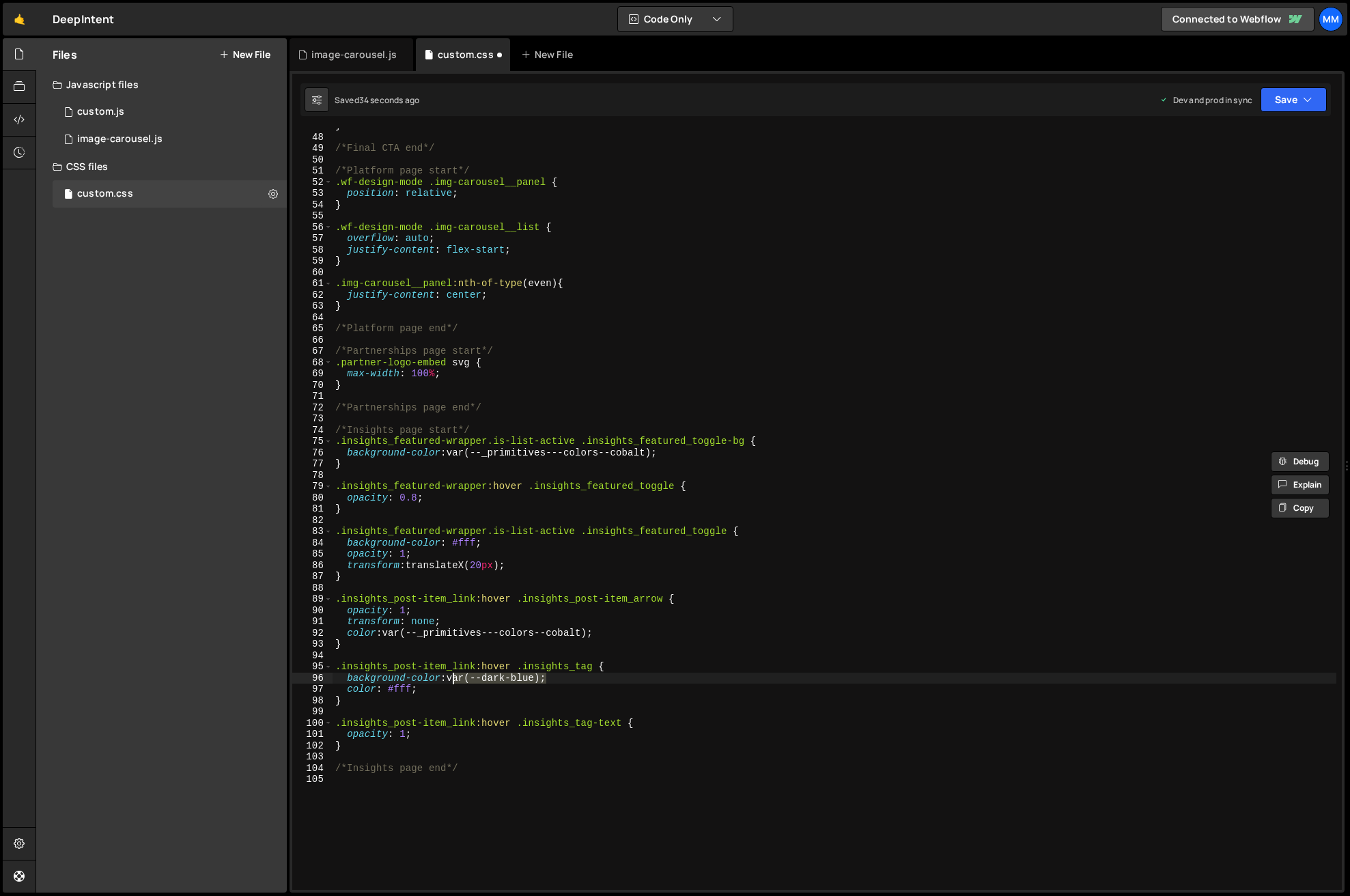
drag, startPoint x: 545, startPoint y: 675, endPoint x: 453, endPoint y: 676, distance: 92.0
click at [453, 676] on div "} /*Final CTA end*/ /*Platform page start*/ .wf-design-mode .img-carousel__pane…" at bounding box center [834, 511] width 1003 height 784
paste textarea "_primitives---colors--cobalt"
click at [629, 680] on div "} /*Final CTA end*/ /*Platform page start*/ .wf-design-mode .img-carousel__pane…" at bounding box center [834, 511] width 1003 height 784
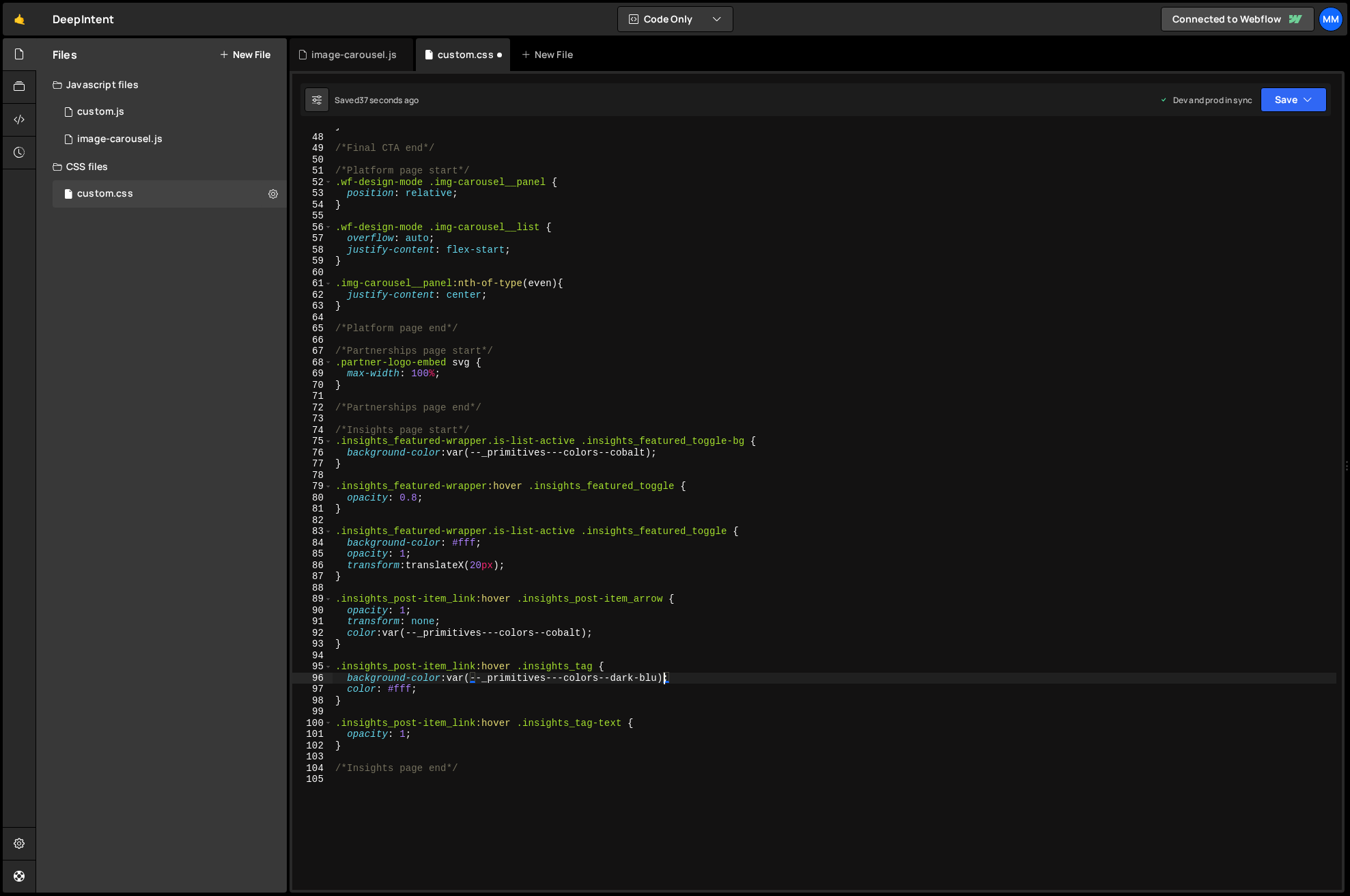
scroll to position [0, 23]
click at [1288, 88] on button "Save" at bounding box center [1294, 100] width 67 height 25
click at [1242, 120] on button "Save to Staging S Saved just now" at bounding box center [1248, 141] width 164 height 44
click at [1283, 97] on button "Save" at bounding box center [1294, 100] width 67 height 25
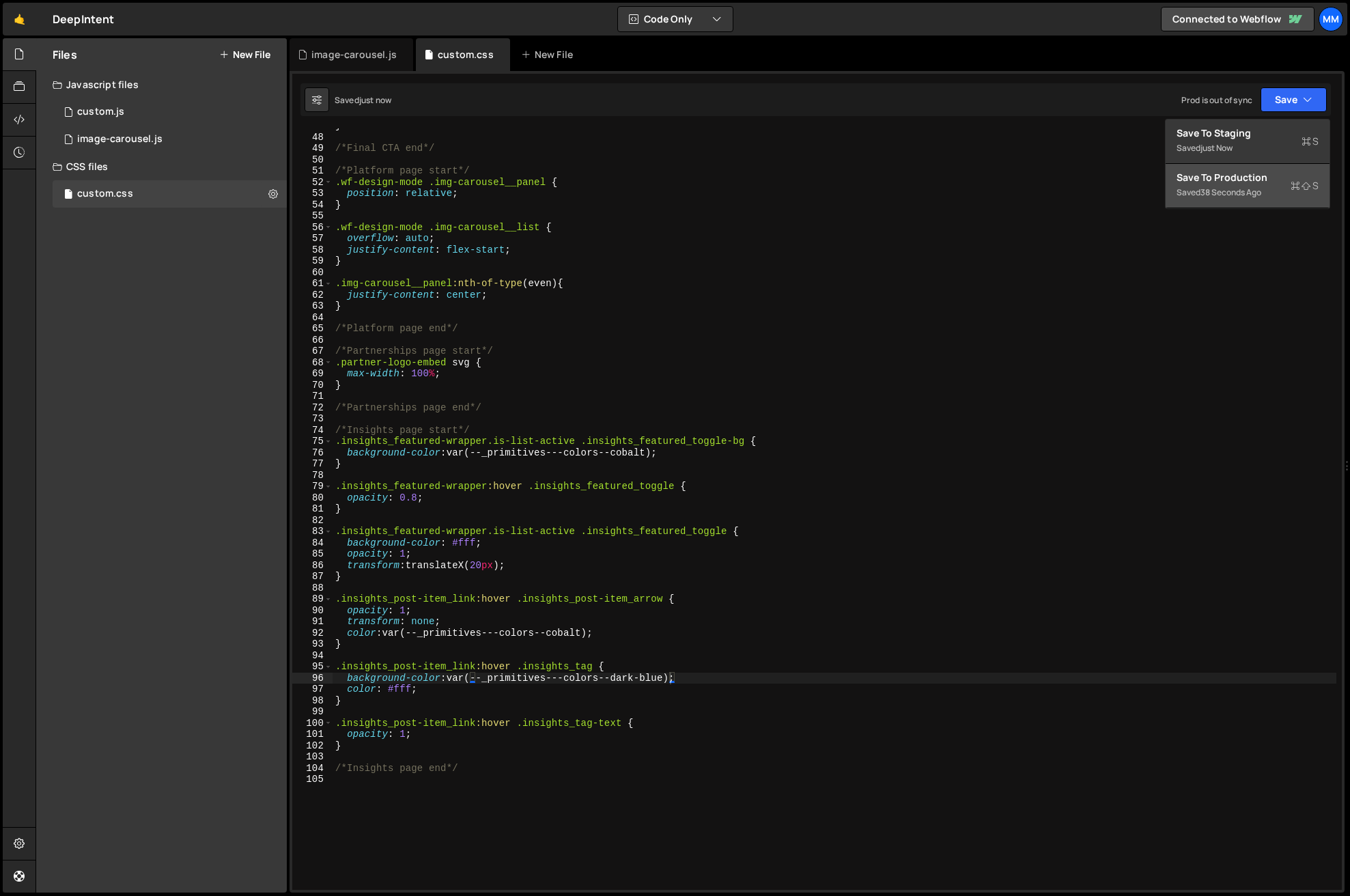
click at [1255, 185] on div "Saved 38 seconds ago" at bounding box center [1248, 192] width 142 height 16
drag, startPoint x: 672, startPoint y: 675, endPoint x: 759, endPoint y: 741, distance: 109.2
click at [685, 678] on div "} /*Final CTA end*/ /*Platform page start*/ .wf-design-mode .img-carousel__pane…" at bounding box center [834, 511] width 1003 height 784
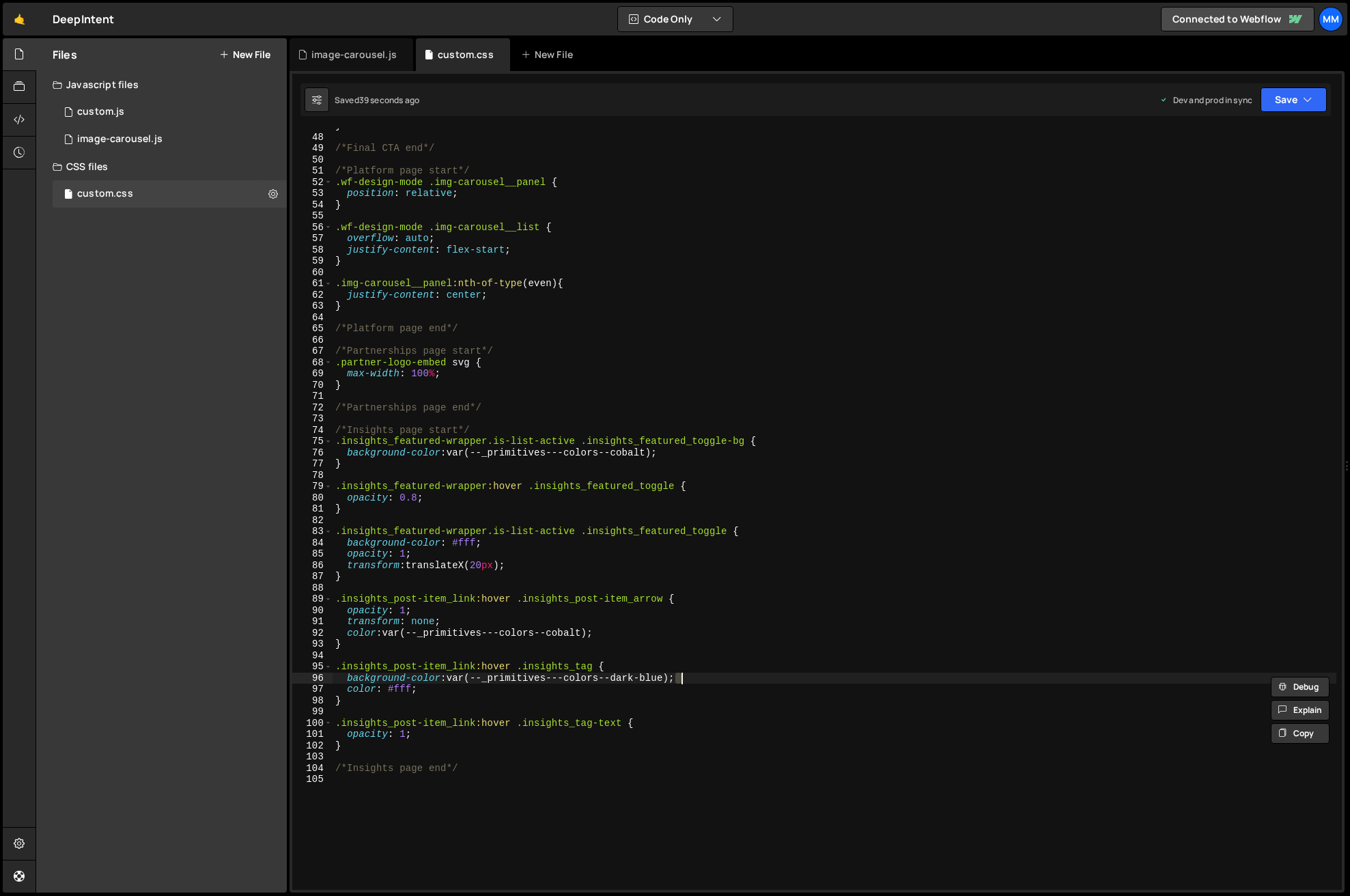
click at [685, 680] on div "} /*Final CTA end*/ /*Platform page start*/ .wf-design-mode .img-carousel__pane…" at bounding box center [834, 509] width 1003 height 761
click at [627, 675] on div "} /*Final CTA end*/ /*Platform page start*/ .wf-design-mode .img-carousel__pane…" at bounding box center [834, 511] width 1003 height 784
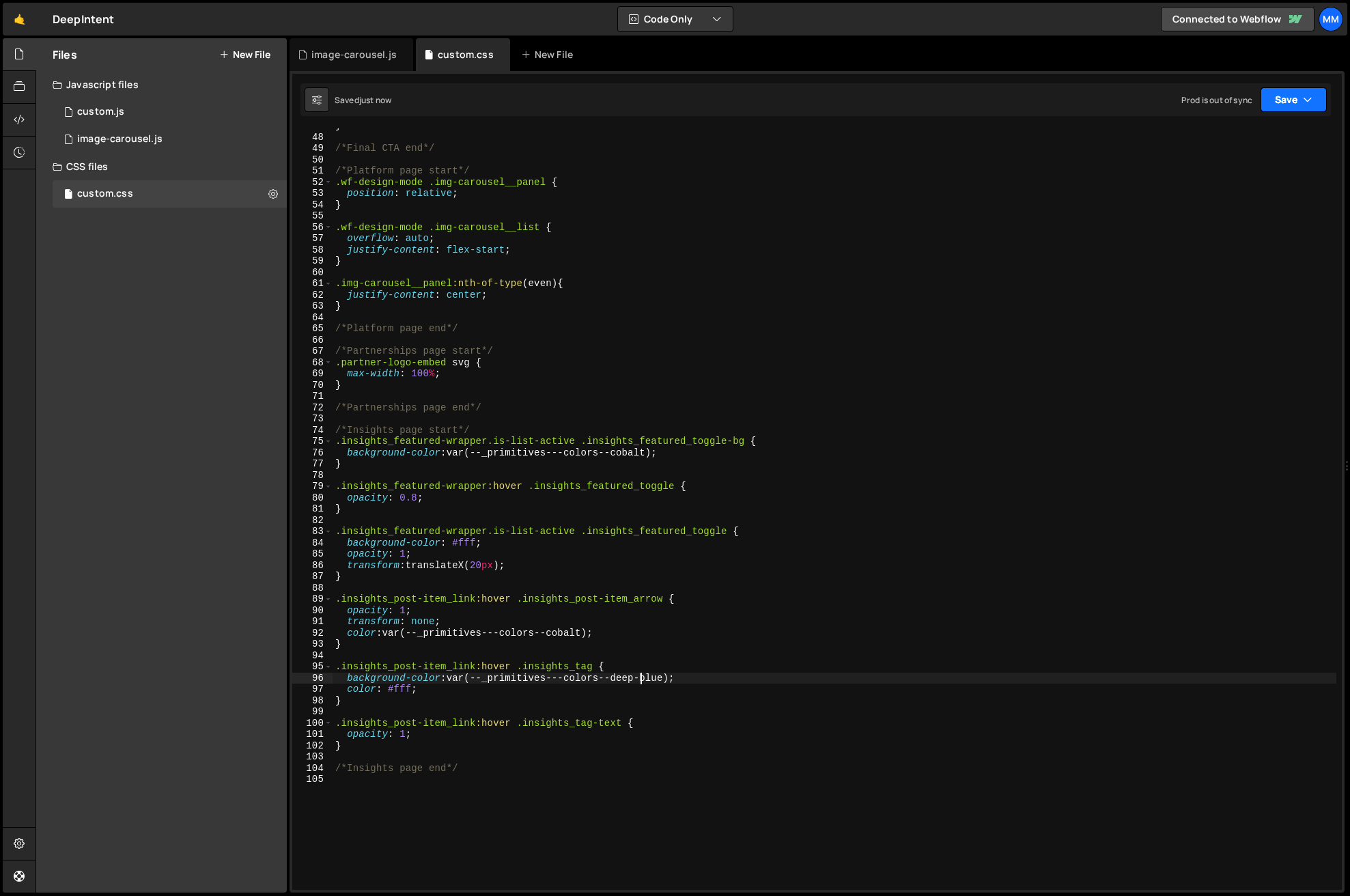
type textarea "background-color: var(--_primitives---colors--deep-blue);"
click at [1303, 109] on button "Save" at bounding box center [1294, 100] width 67 height 25
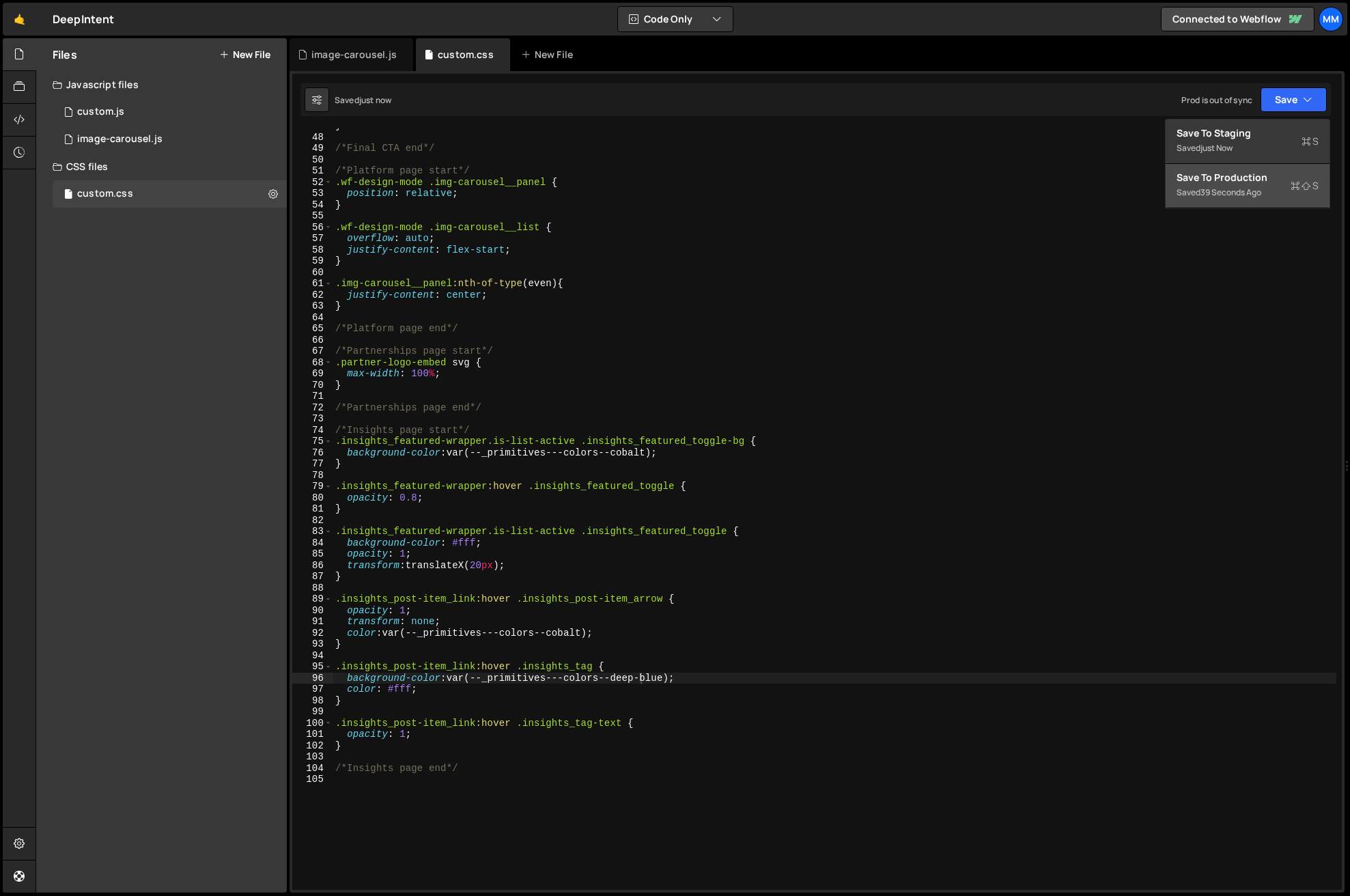
click at [1266, 176] on div "Save to Production S" at bounding box center [1248, 178] width 142 height 14
